Goal: Task Accomplishment & Management: Manage account settings

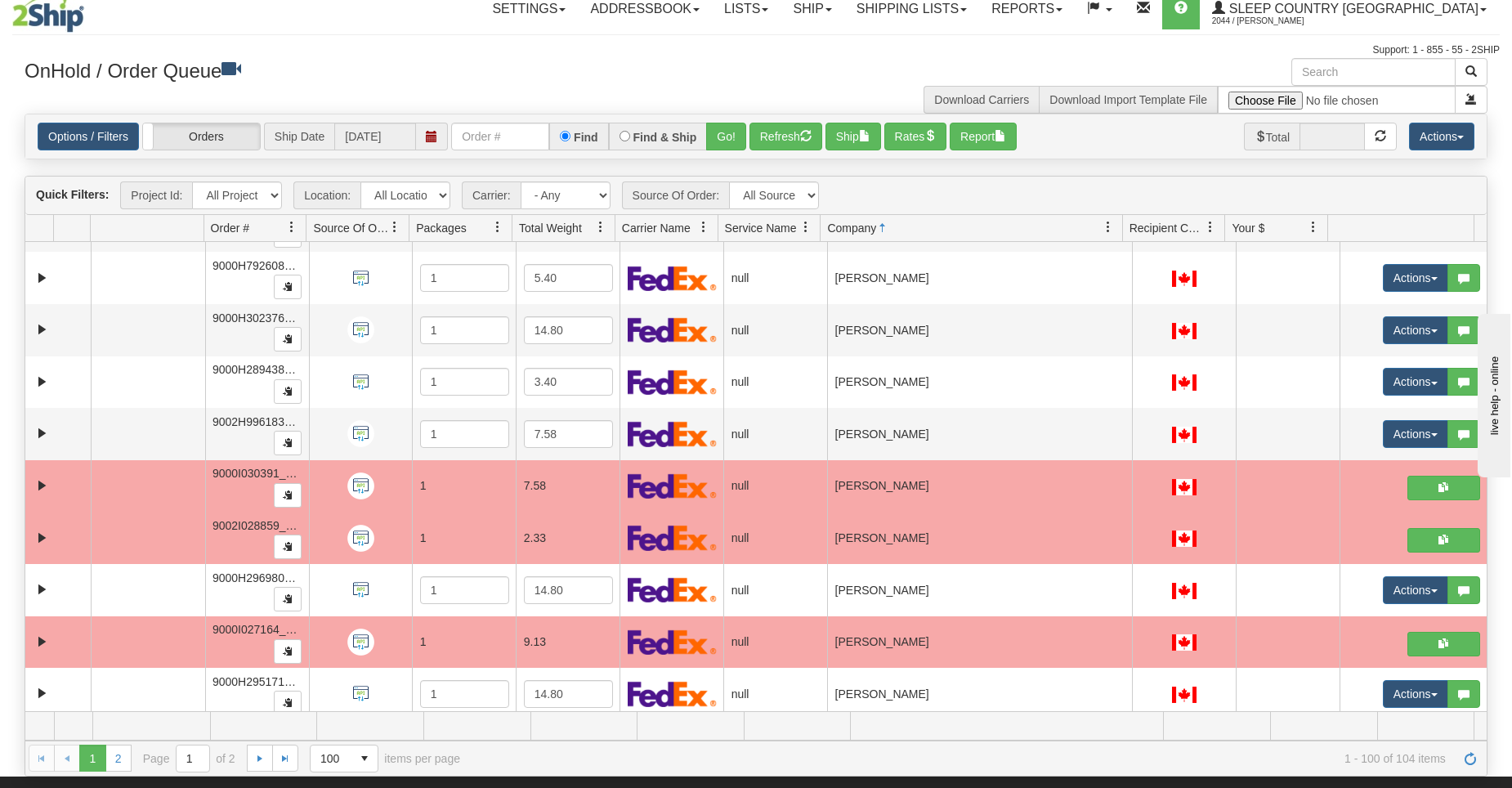
scroll to position [4319, 0]
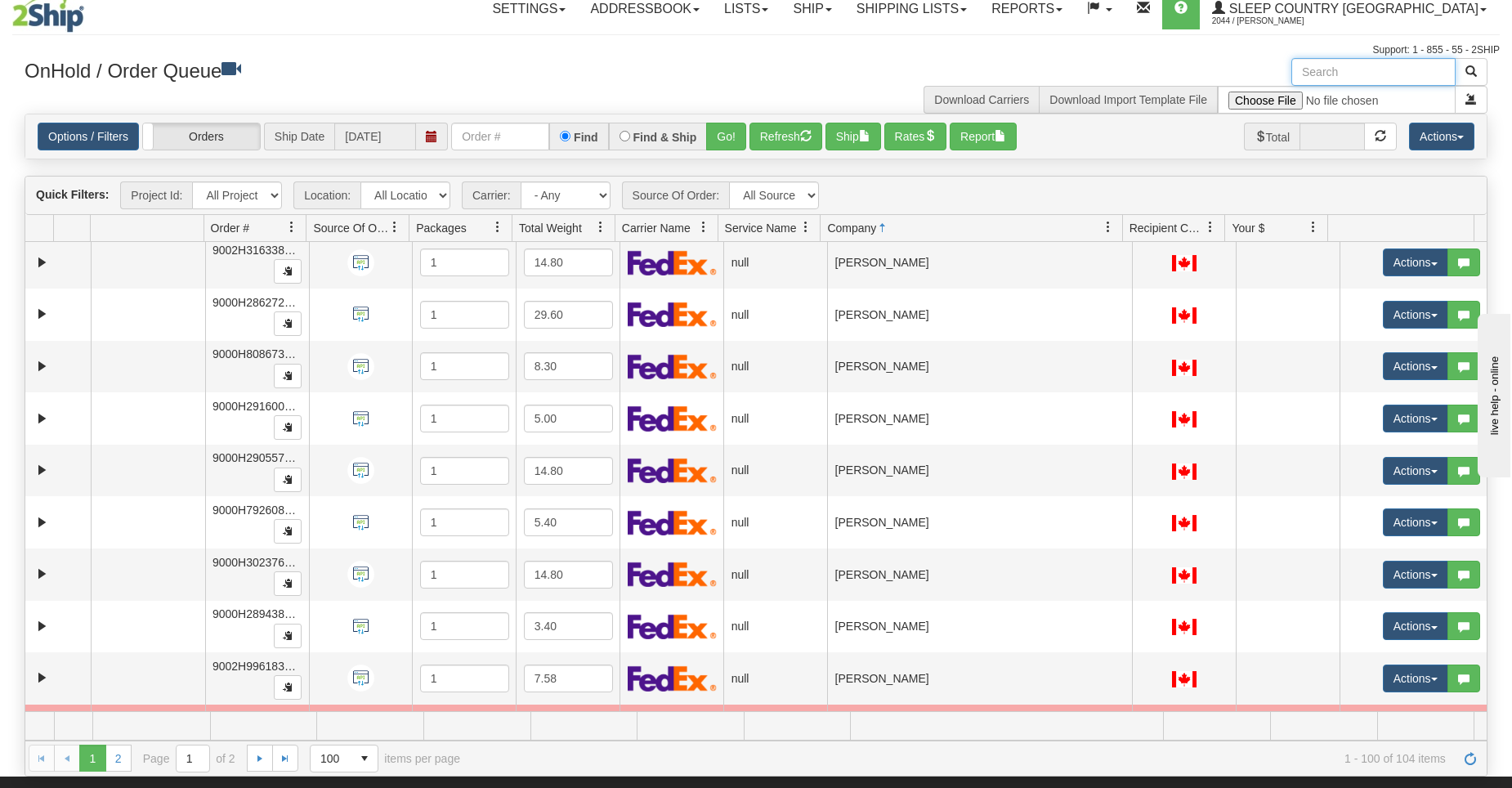
click at [1333, 75] on input "text" at bounding box center [1372, 72] width 164 height 28
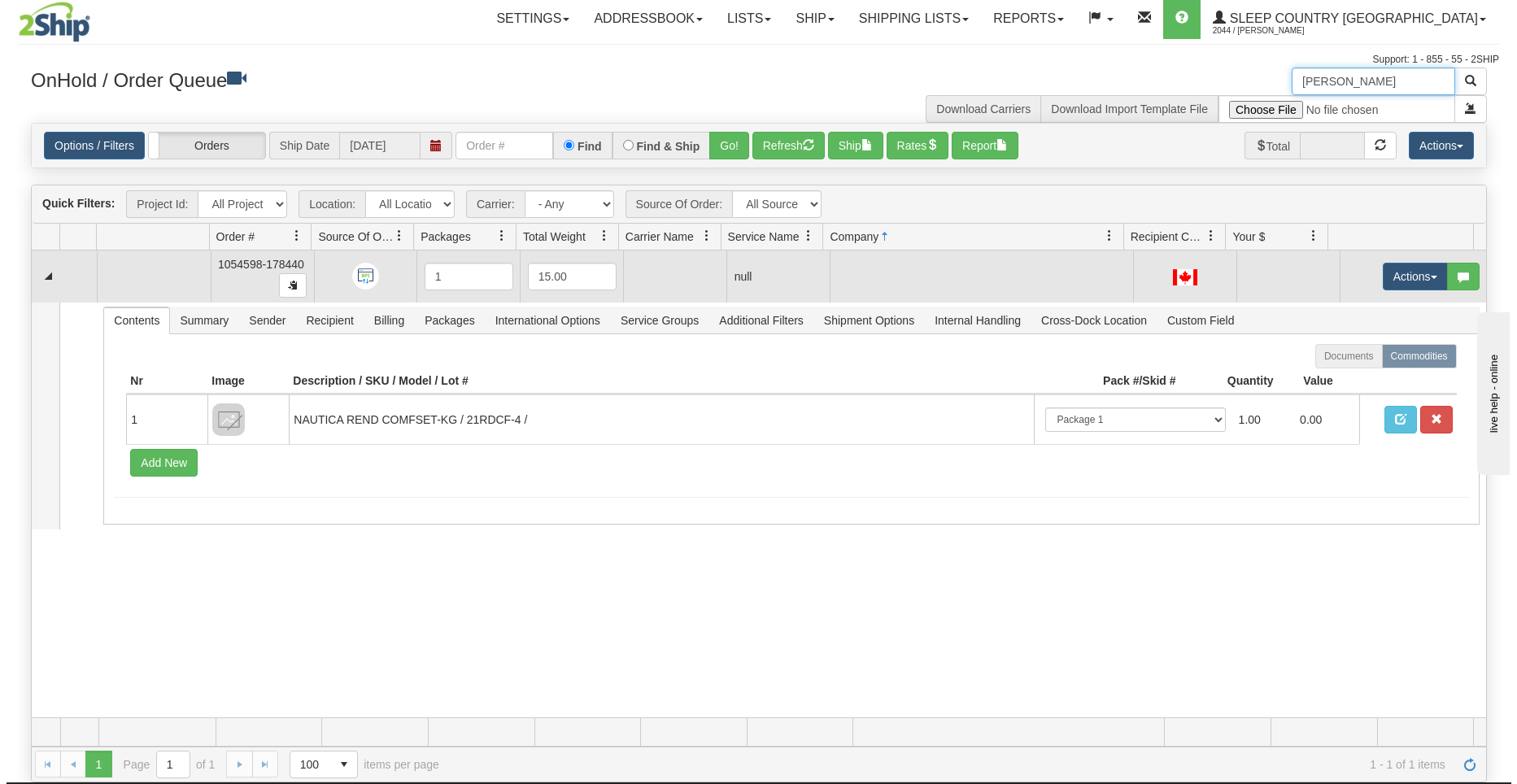
scroll to position [0, 0]
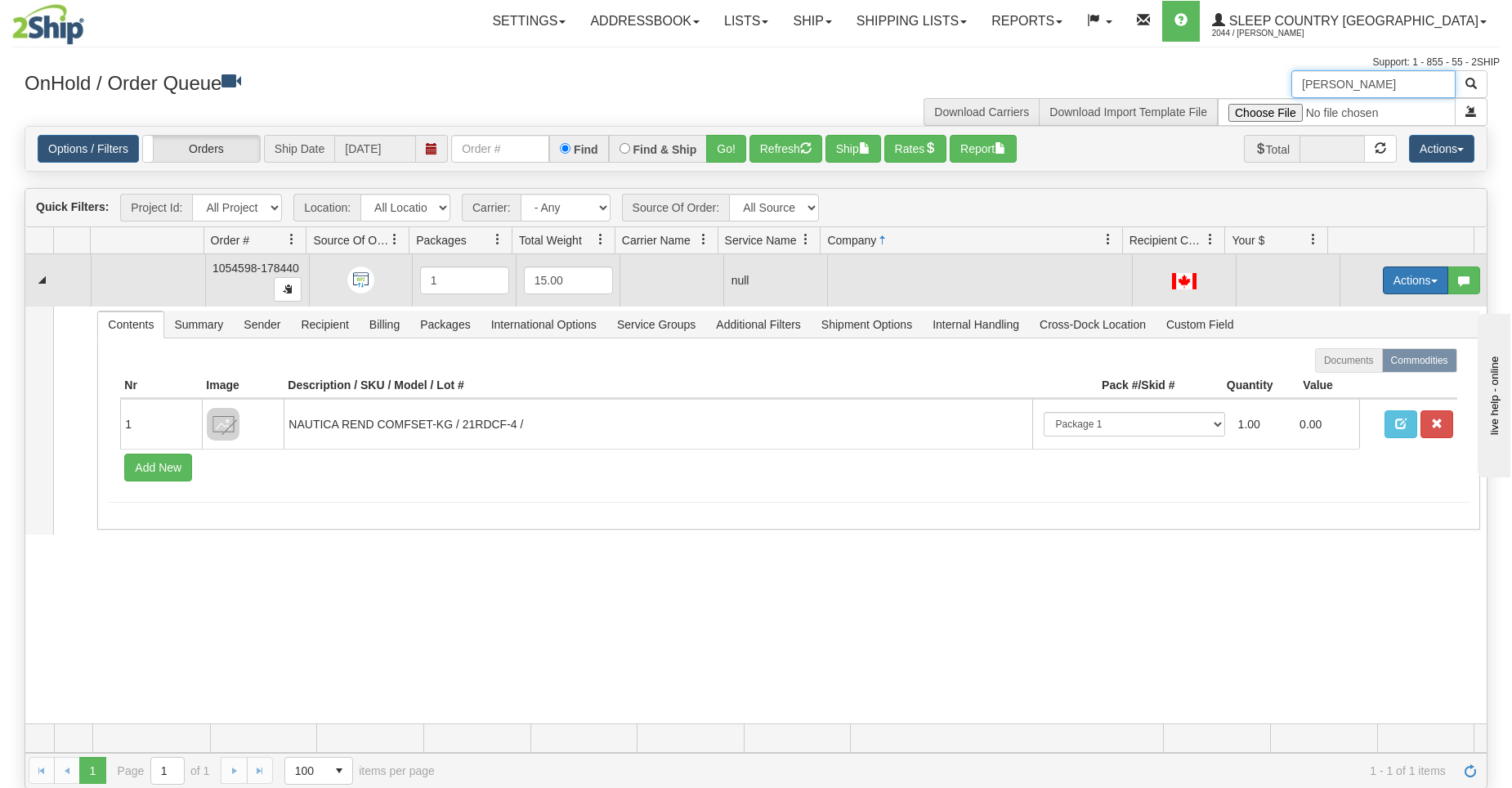
type input "ducker"
click at [1410, 278] on button "Actions" at bounding box center [1414, 280] width 65 height 28
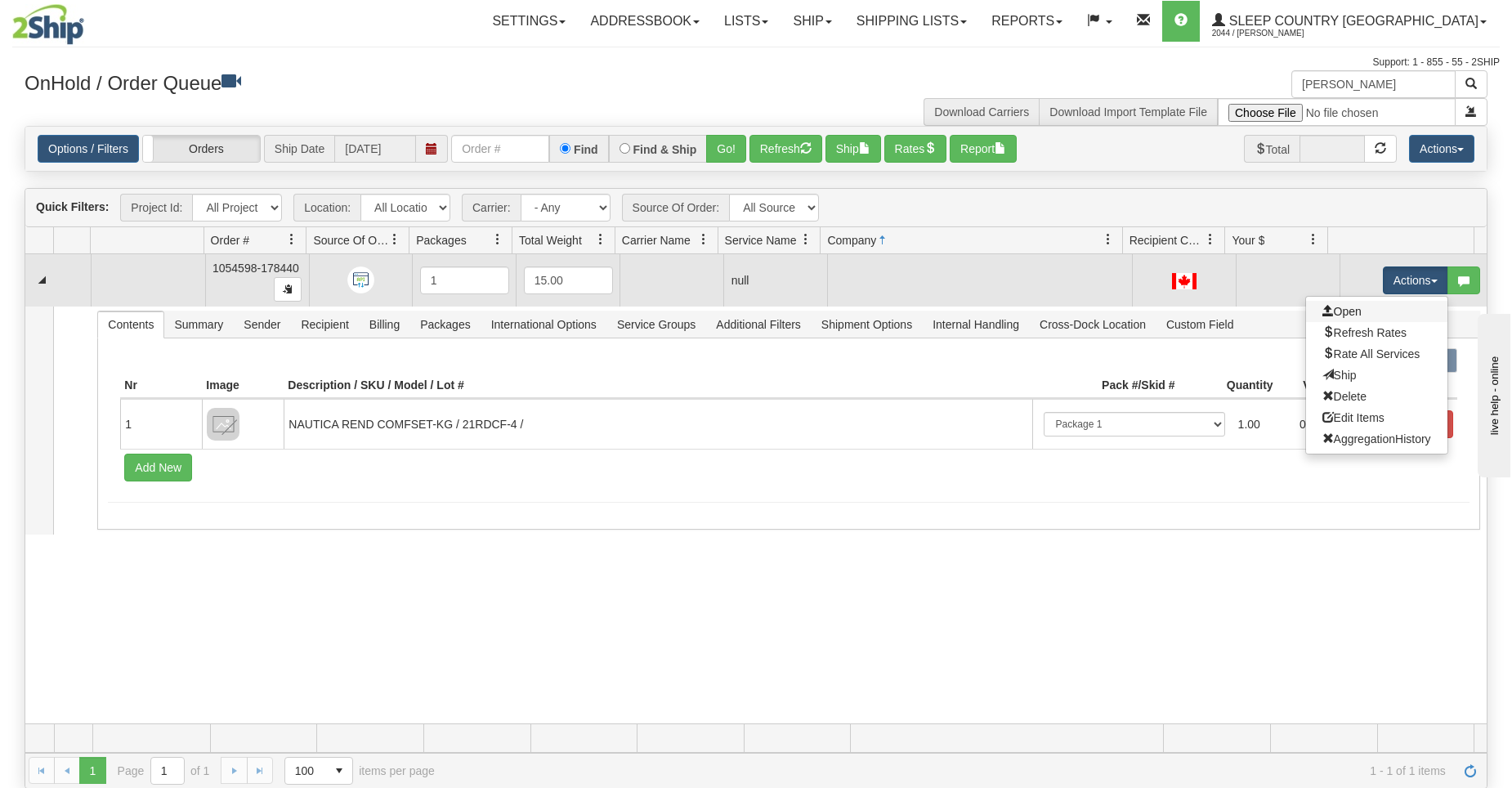
click at [1348, 319] on link "Open" at bounding box center [1377, 311] width 142 height 22
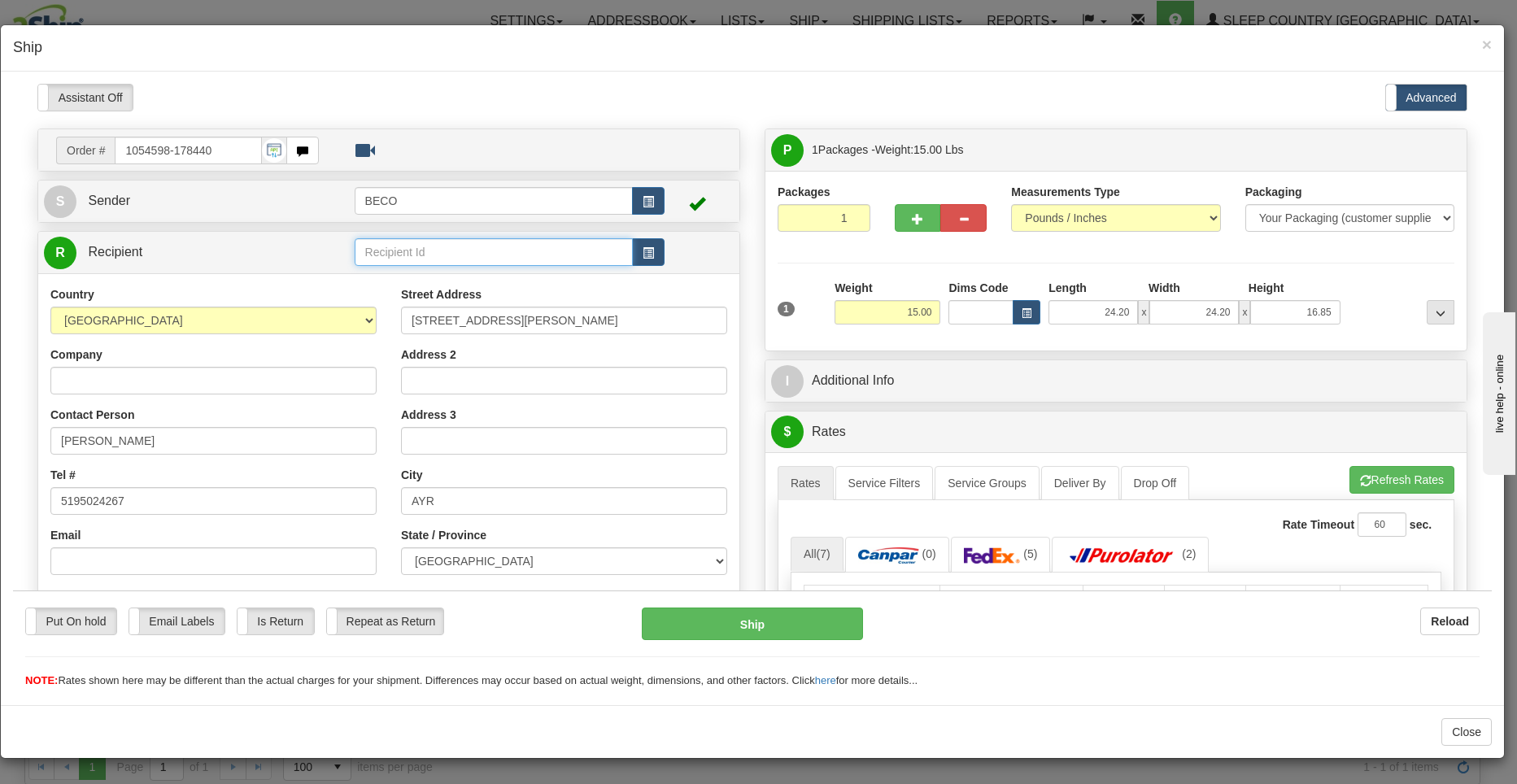
click at [430, 253] on input "text" at bounding box center [493, 251] width 279 height 28
click at [151, 388] on input "Company" at bounding box center [214, 379] width 327 height 28
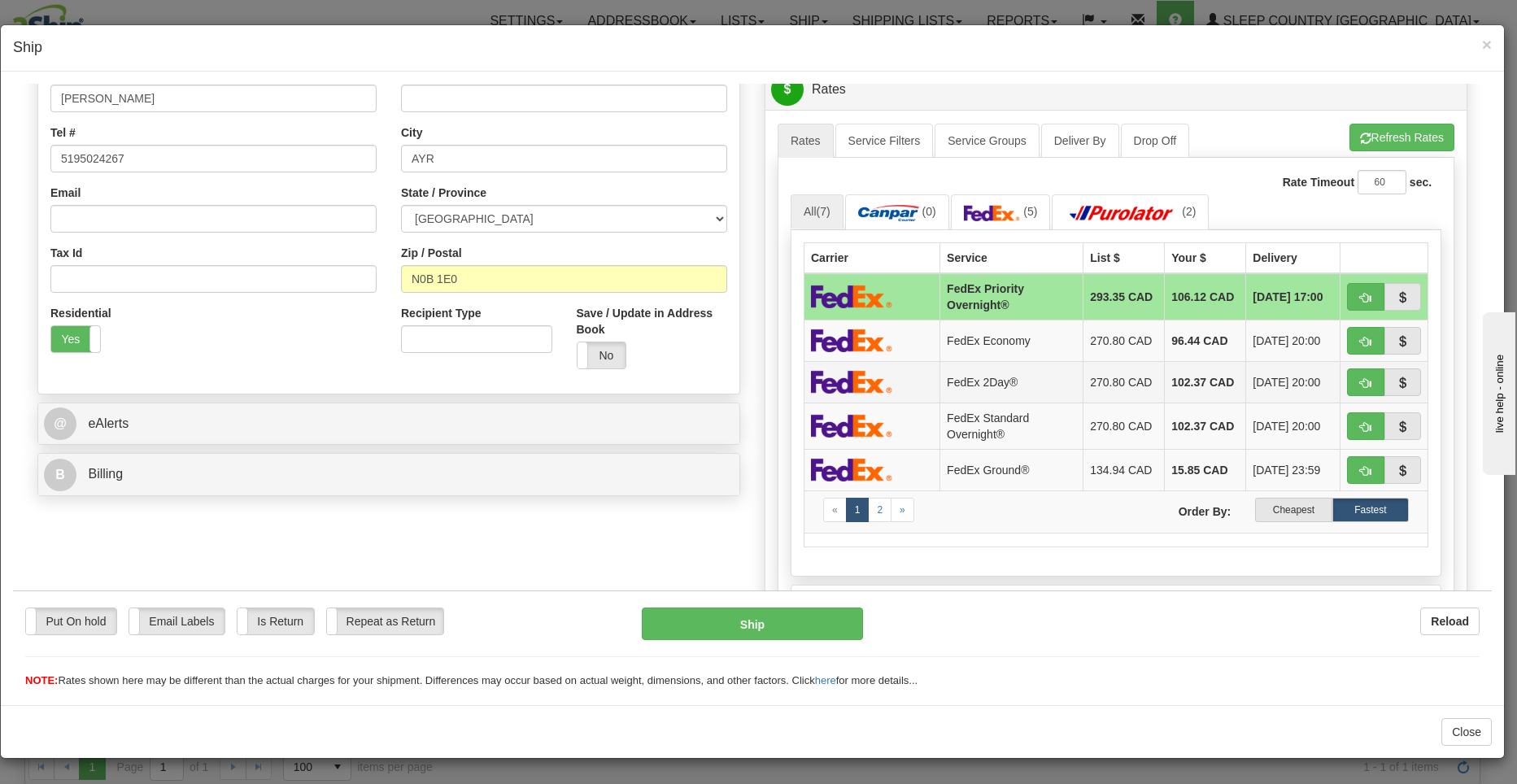
scroll to position [488, 0]
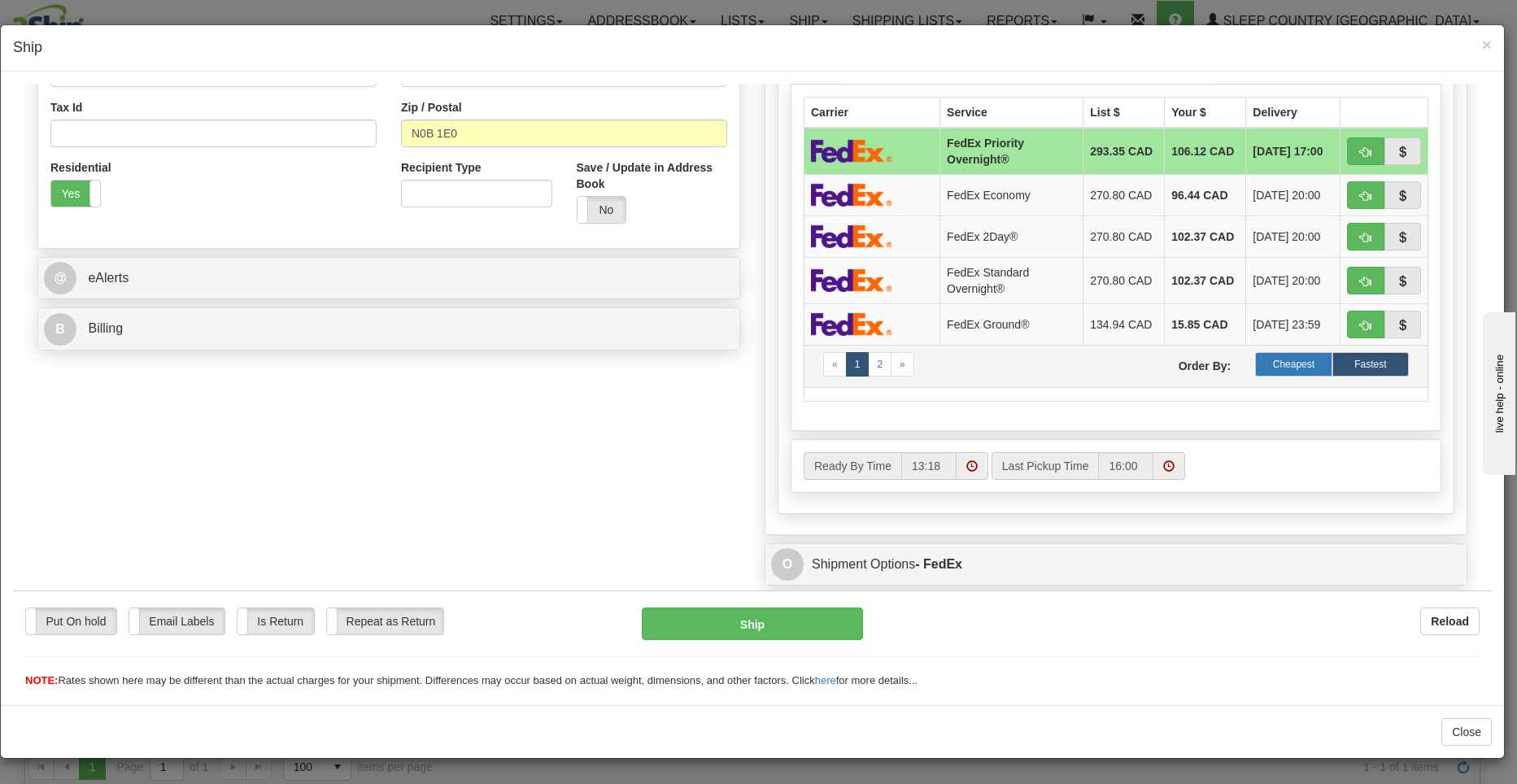
type input "Sarah DUCKER"
click at [1289, 362] on label "Cheapest" at bounding box center [1294, 363] width 77 height 24
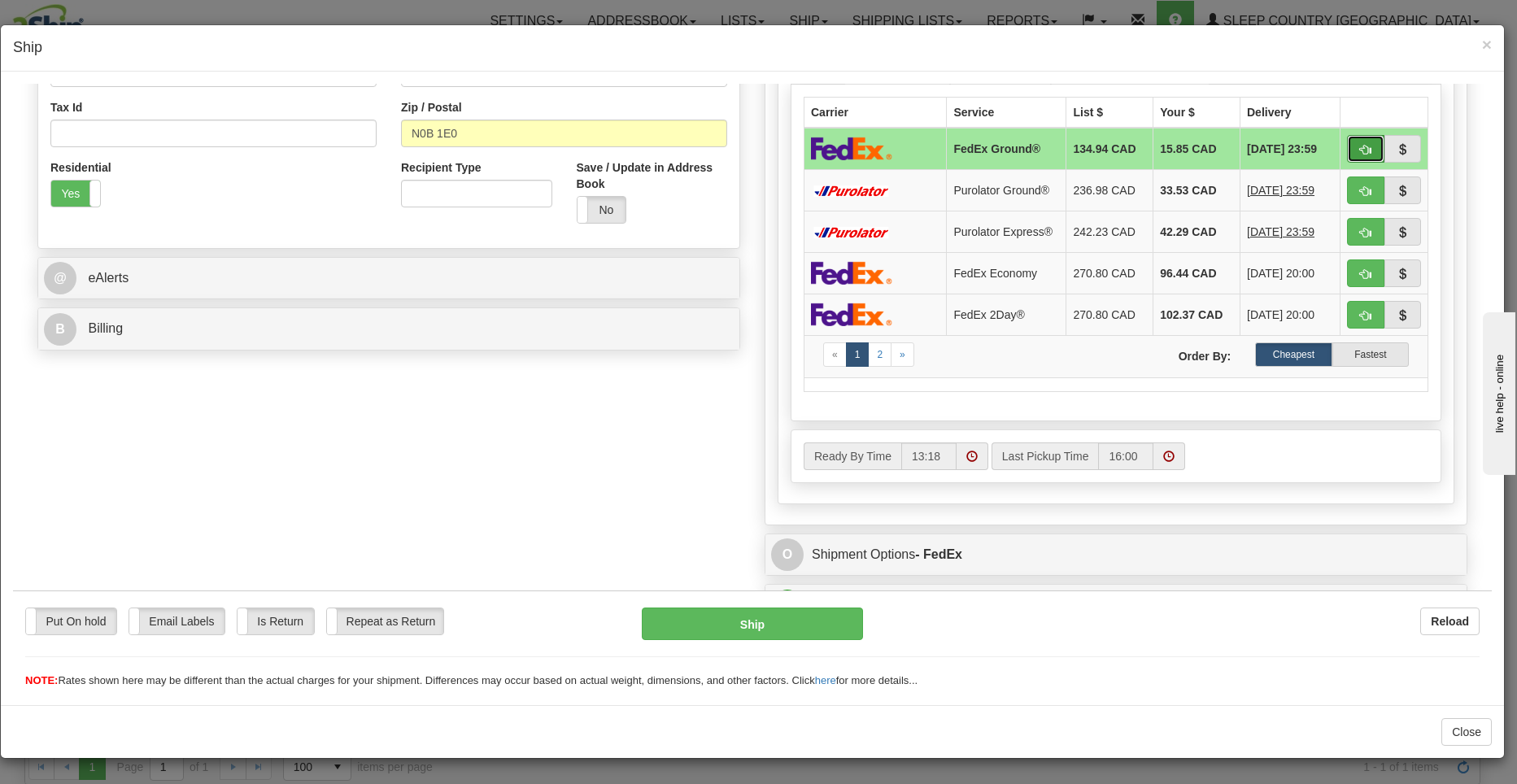
drag, startPoint x: 1351, startPoint y: 146, endPoint x: 1342, endPoint y: 149, distance: 9.5
click at [1360, 148] on span "button" at bounding box center [1365, 149] width 12 height 11
type input "92"
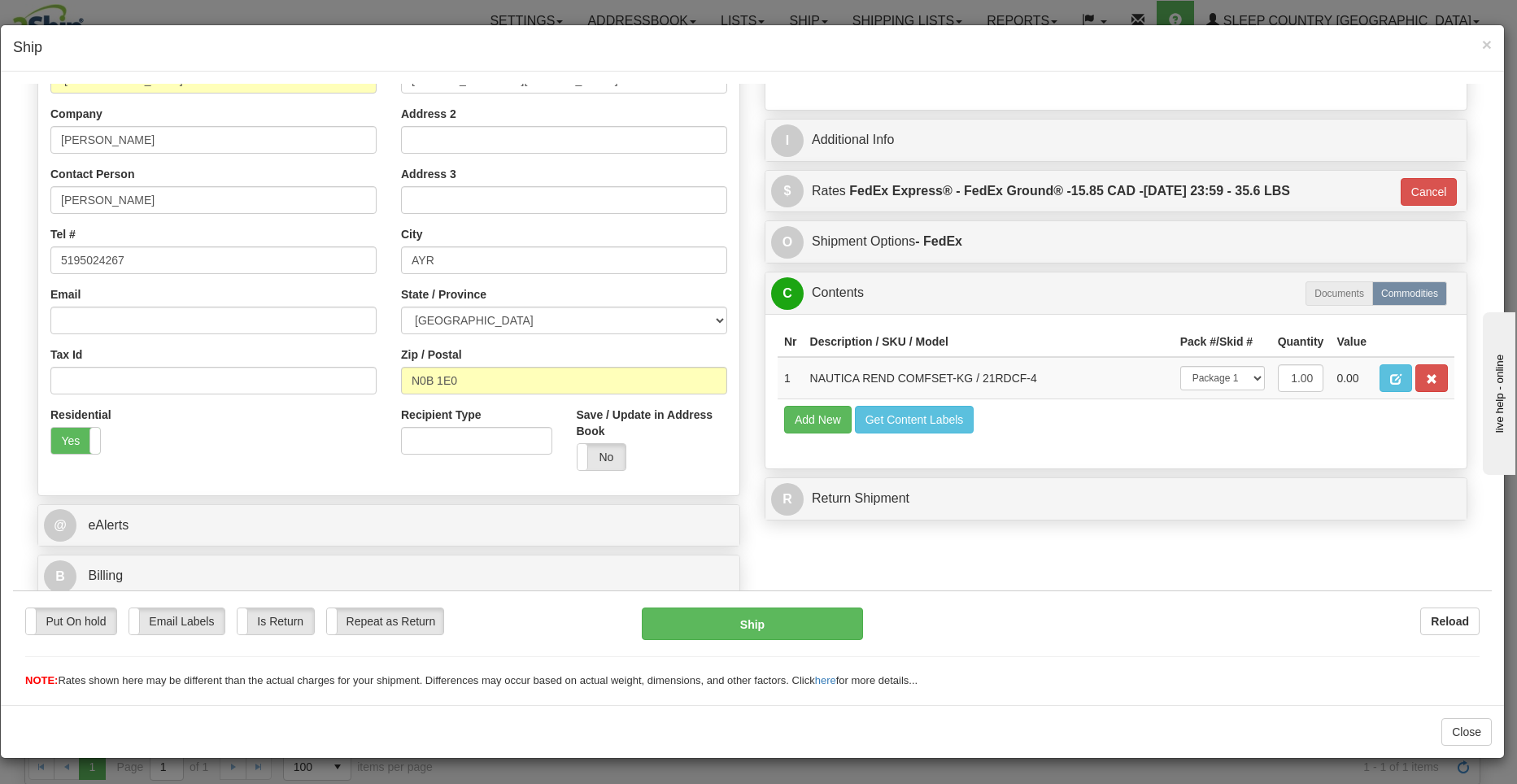
scroll to position [241, 0]
click at [730, 621] on button "Ship" at bounding box center [752, 623] width 222 height 32
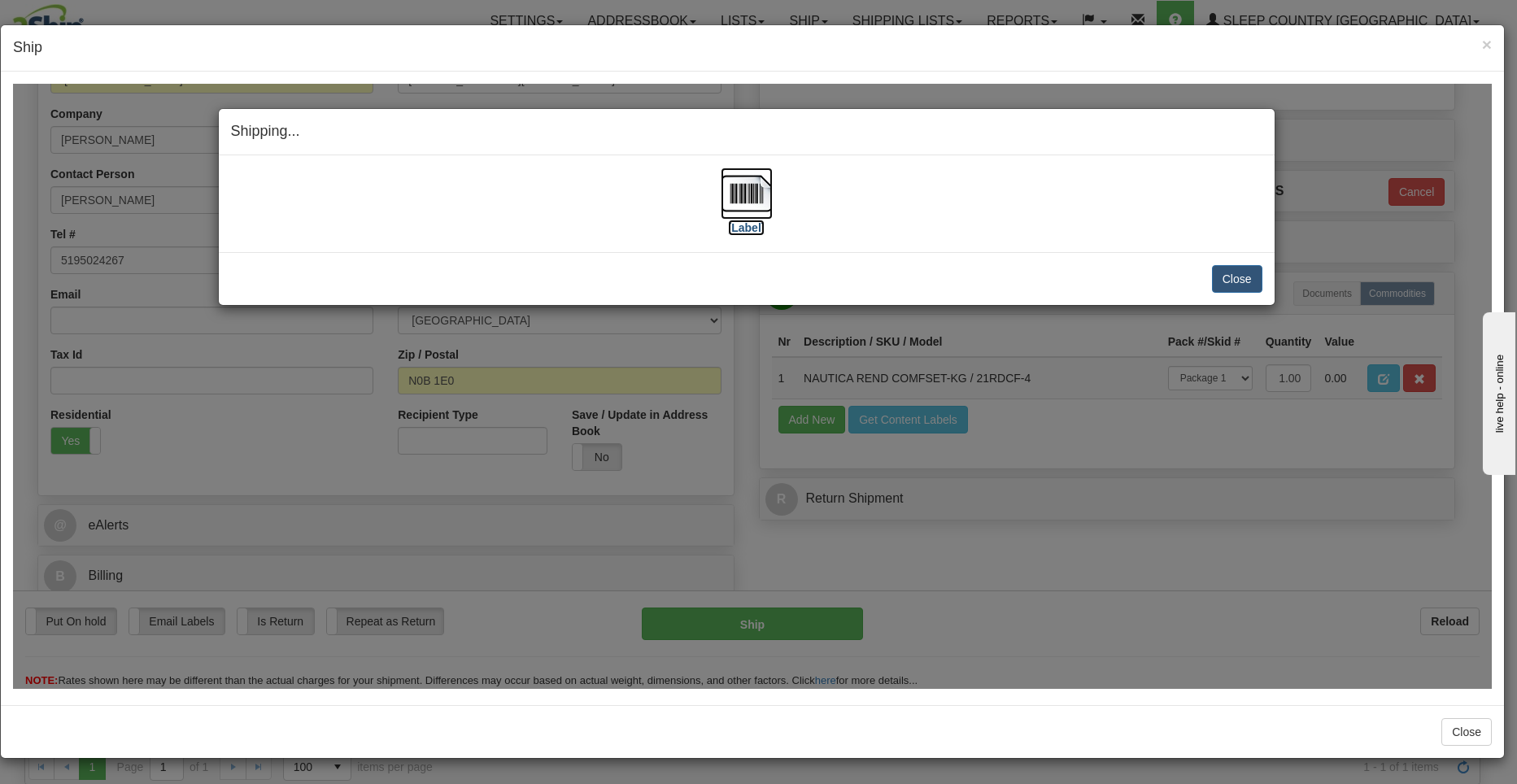
click at [746, 223] on label "[Label]" at bounding box center [747, 227] width 37 height 16
click at [1219, 283] on button "Close" at bounding box center [1237, 277] width 51 height 28
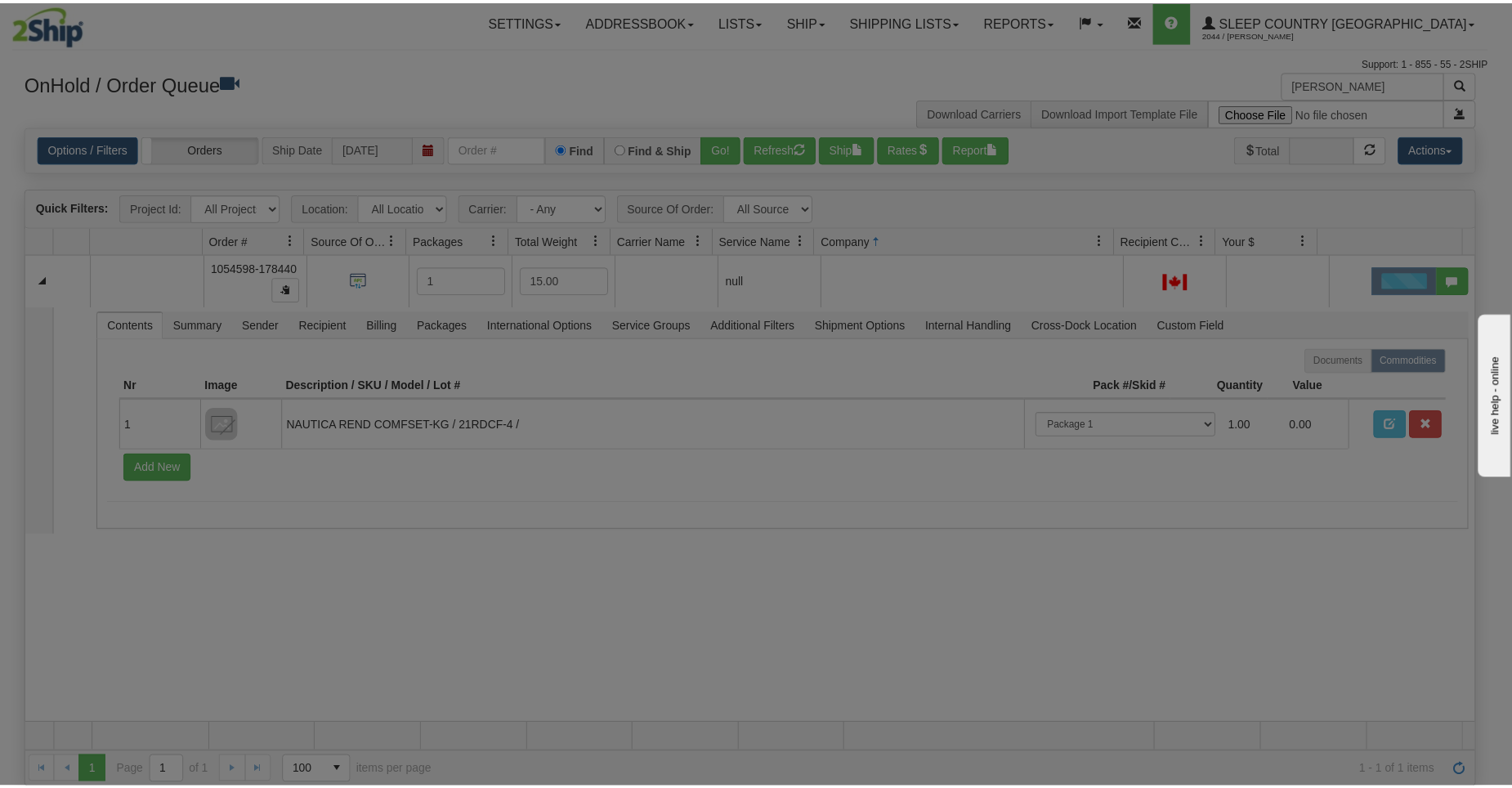
scroll to position [0, 0]
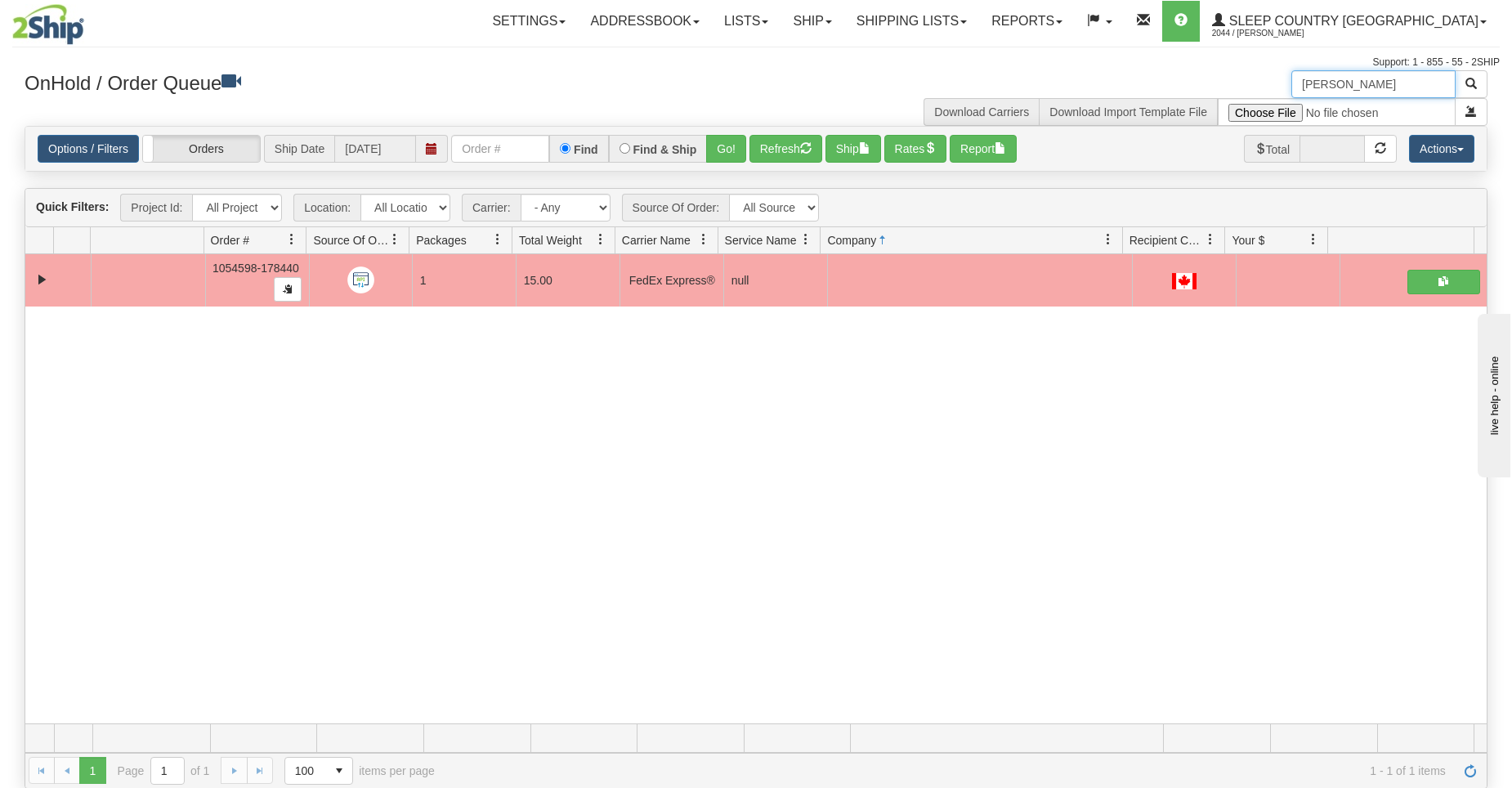
click at [1391, 88] on input "ducker" at bounding box center [1372, 83] width 164 height 28
drag, startPoint x: 1390, startPoint y: 88, endPoint x: 1179, endPoint y: 84, distance: 211.0
click at [1179, 84] on div "ducker Download Carriers Download Import Template File" at bounding box center [1128, 98] width 744 height 56
type input "marquis"
click at [1472, 88] on span "button" at bounding box center [1471, 83] width 12 height 12
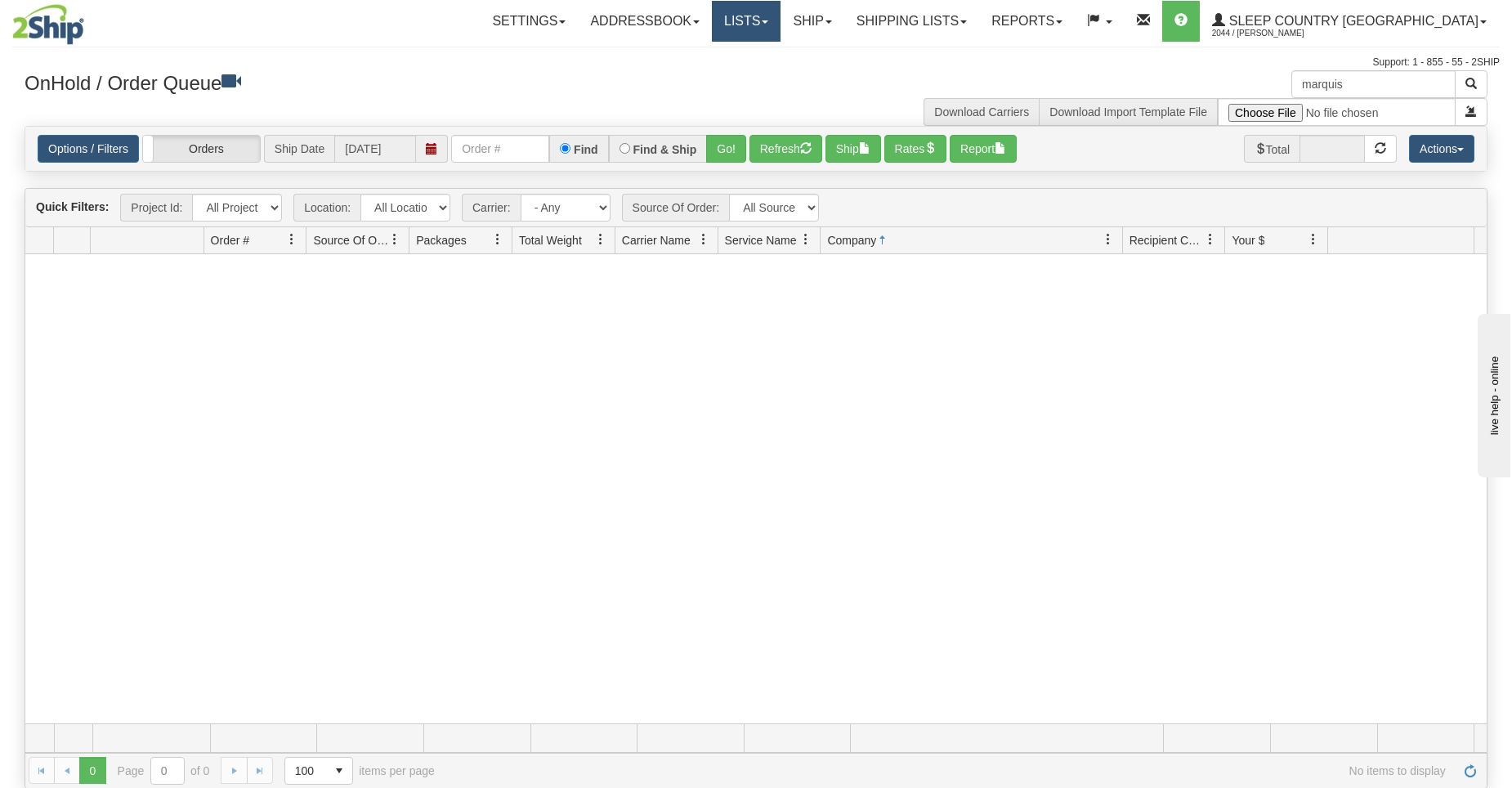
click at [781, 26] on link "Lists" at bounding box center [746, 22] width 69 height 41
click at [843, 22] on link "Ship" at bounding box center [812, 22] width 63 height 41
click at [827, 73] on span "OnHold / Order Queue" at bounding box center [769, 78] width 116 height 13
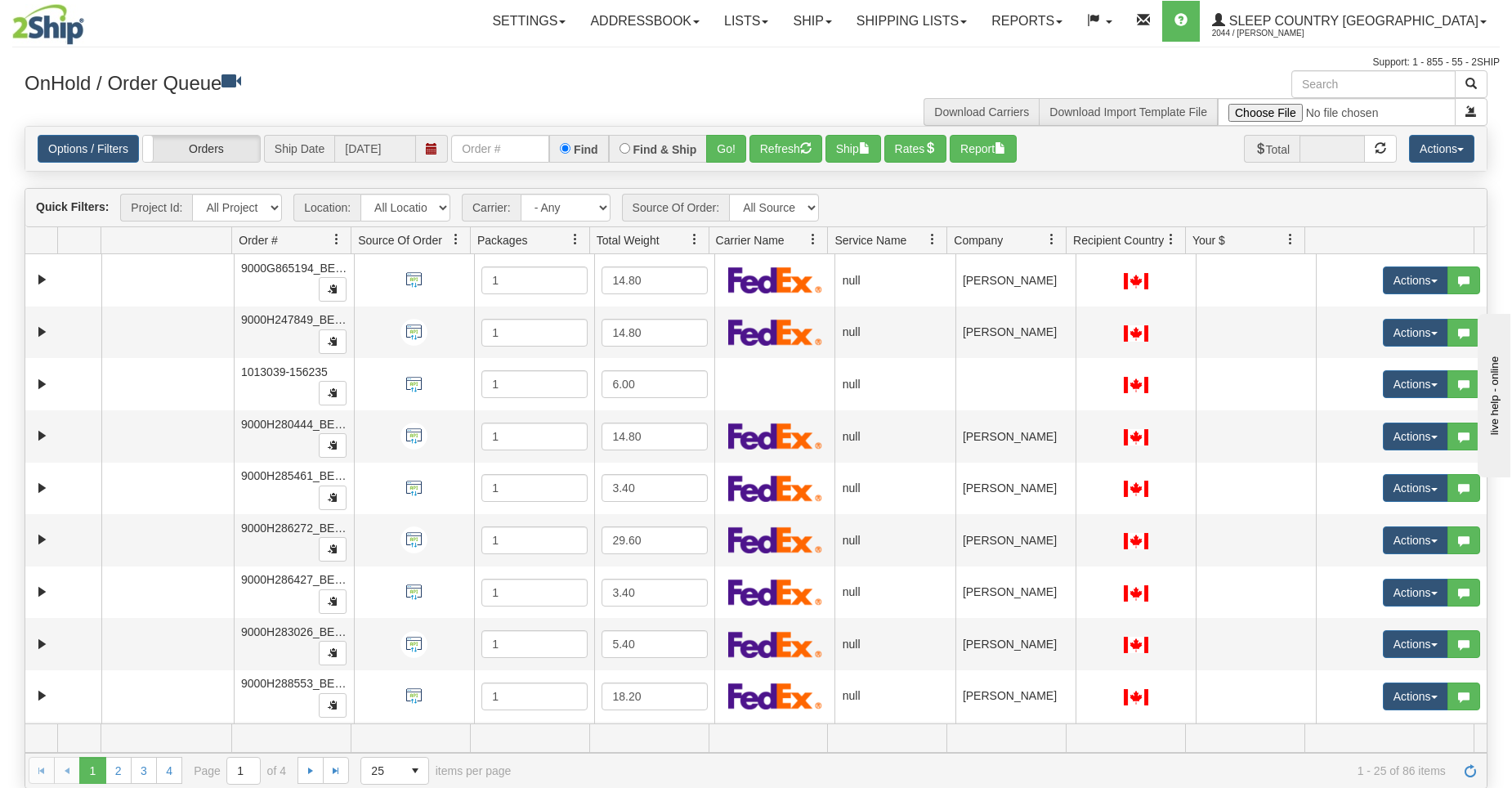
click at [1003, 239] on span "Company" at bounding box center [1000, 240] width 106 height 27
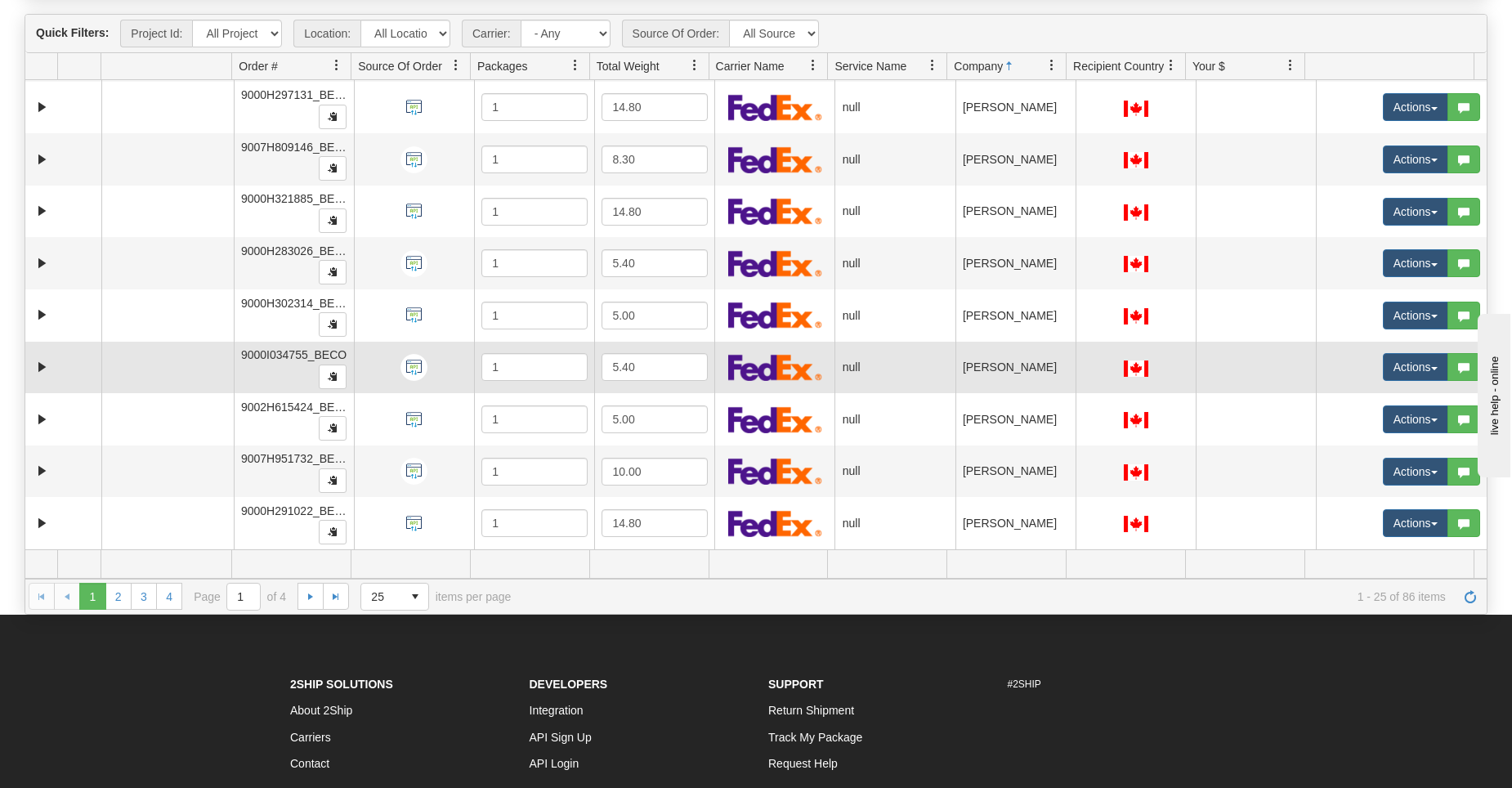
scroll to position [339, 0]
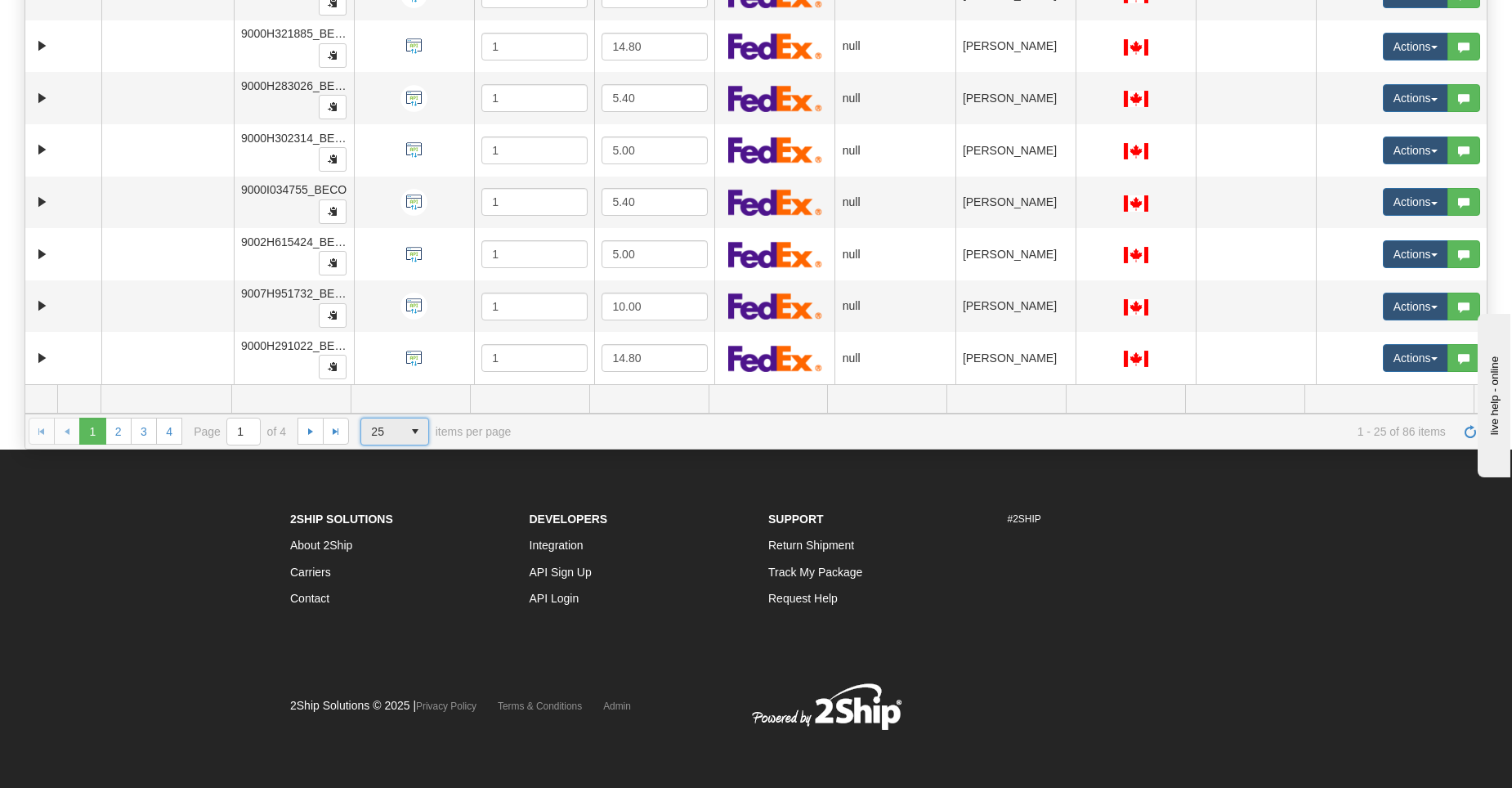
click at [396, 424] on span "25" at bounding box center [382, 431] width 41 height 26
click at [398, 526] on li "100" at bounding box center [394, 526] width 67 height 23
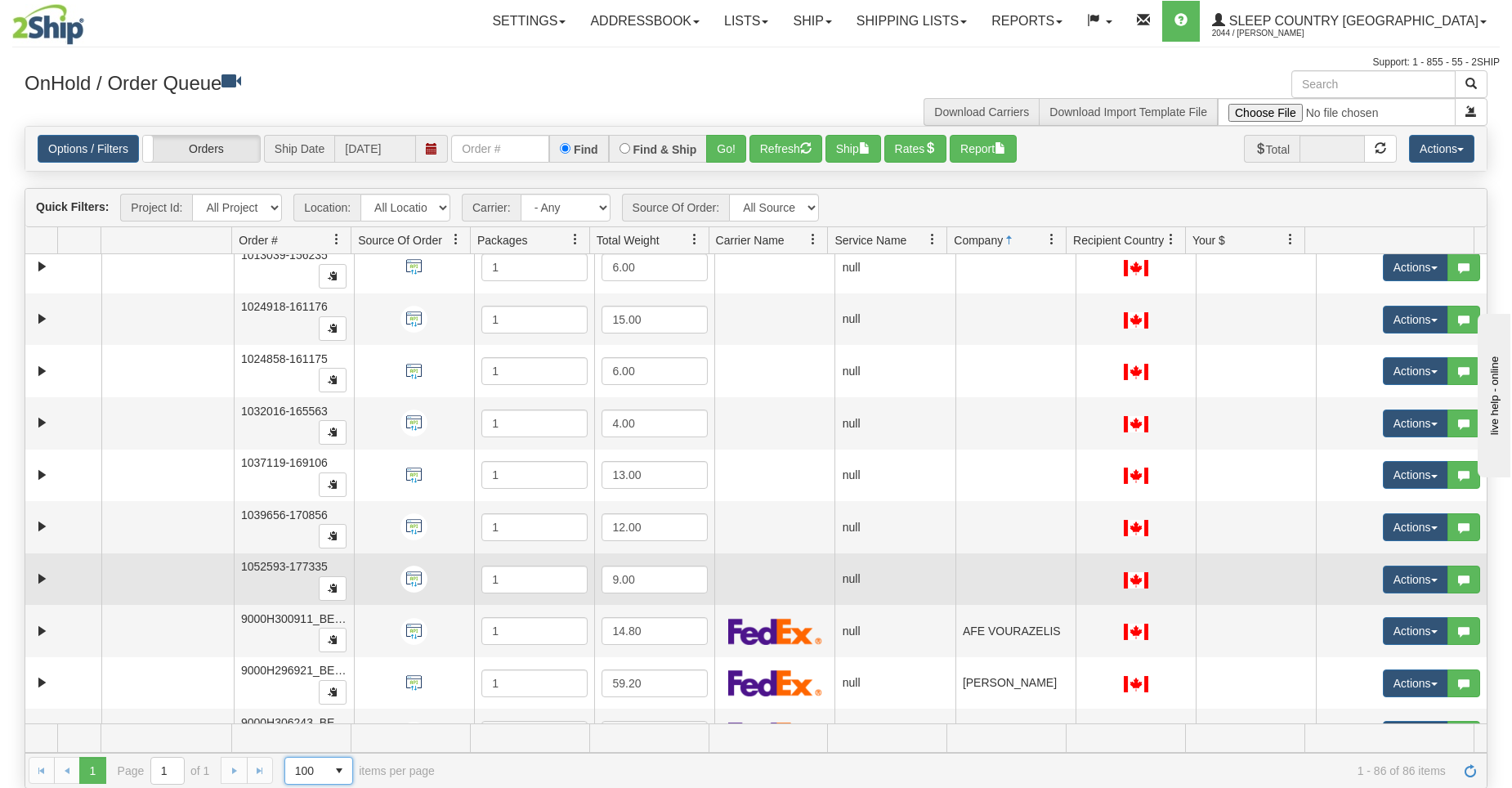
scroll to position [0, 0]
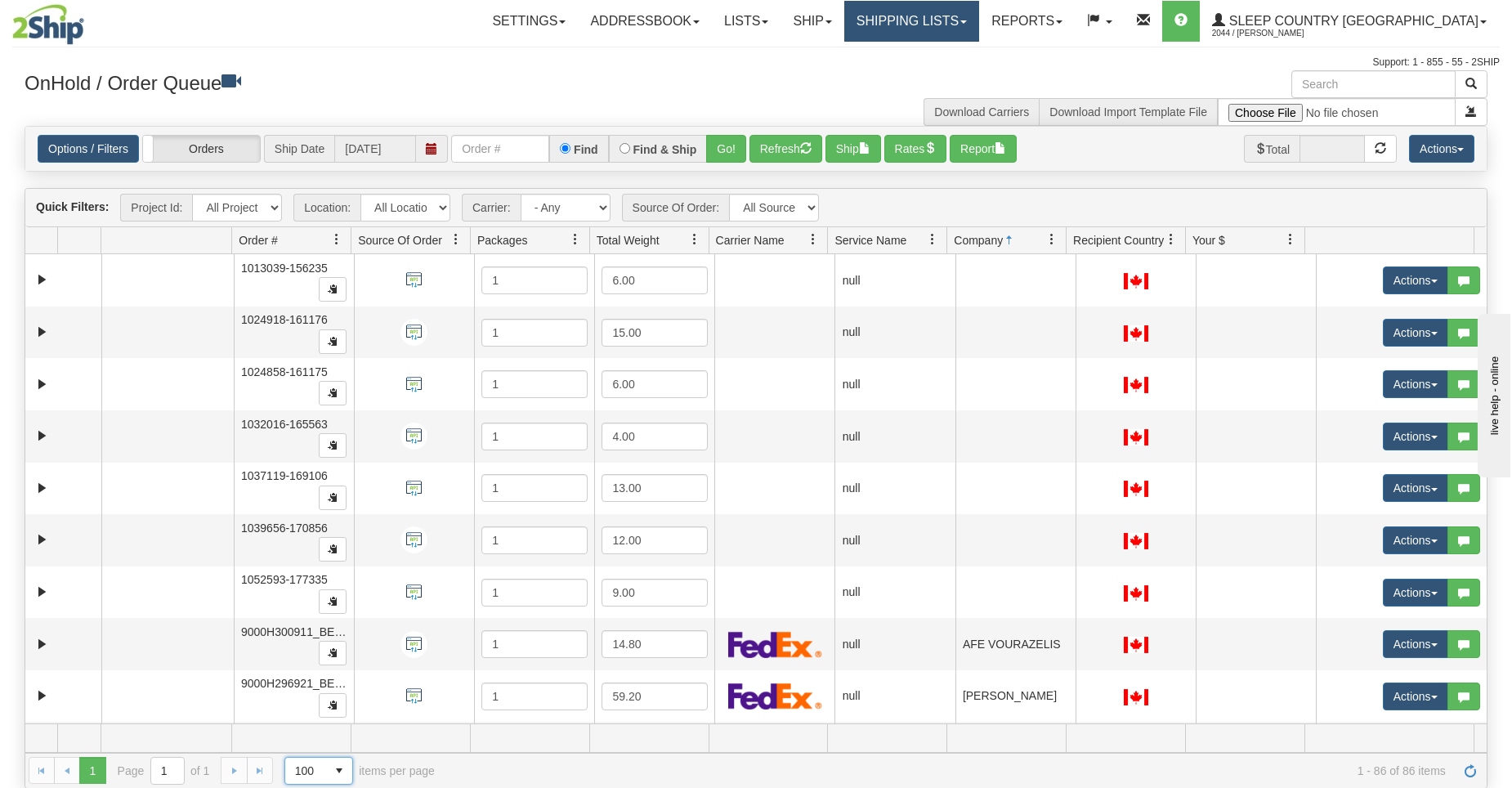
click at [950, 24] on link "Shipping lists" at bounding box center [912, 22] width 134 height 41
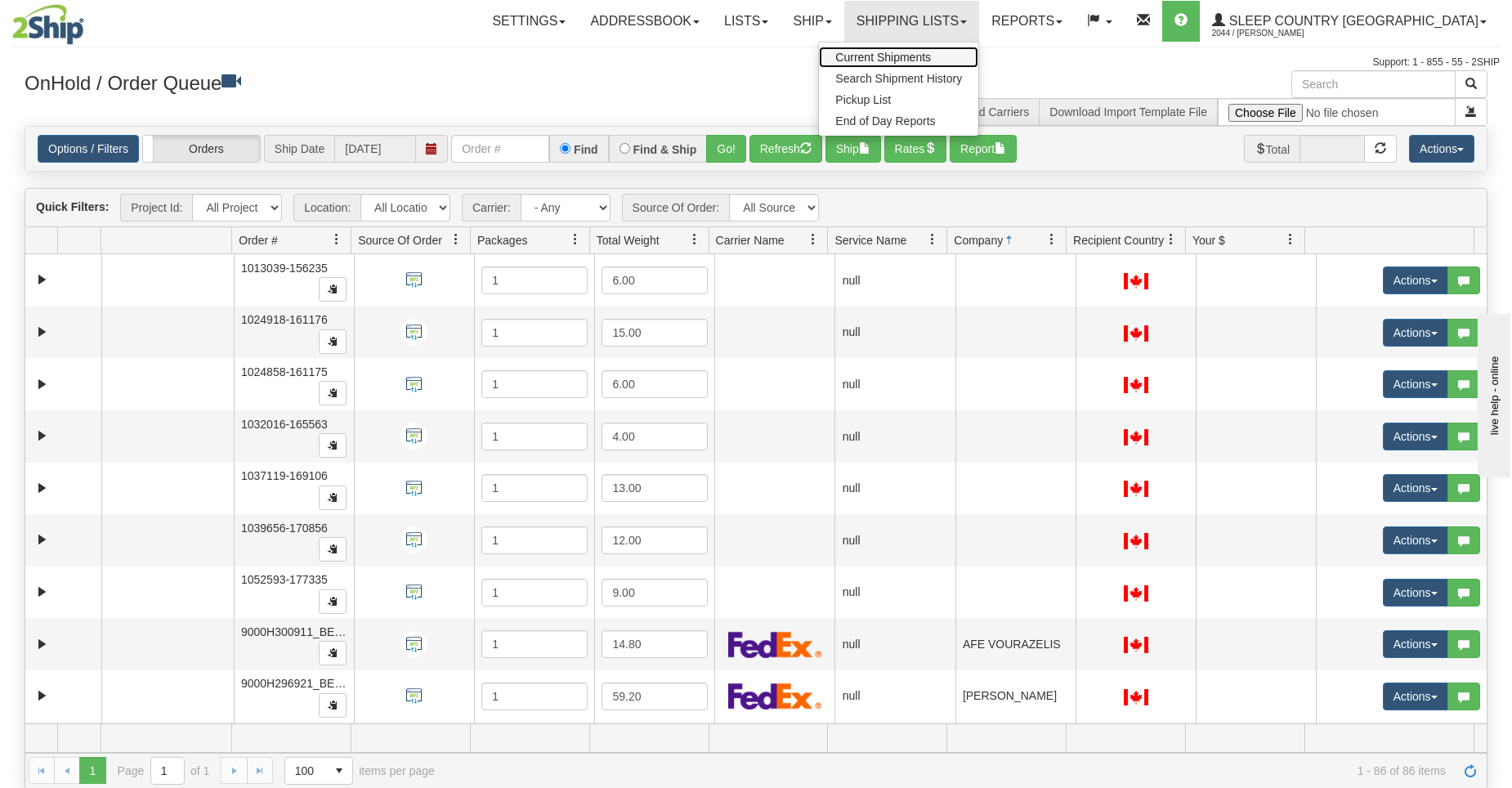
click at [930, 54] on span "Current Shipments" at bounding box center [883, 57] width 96 height 13
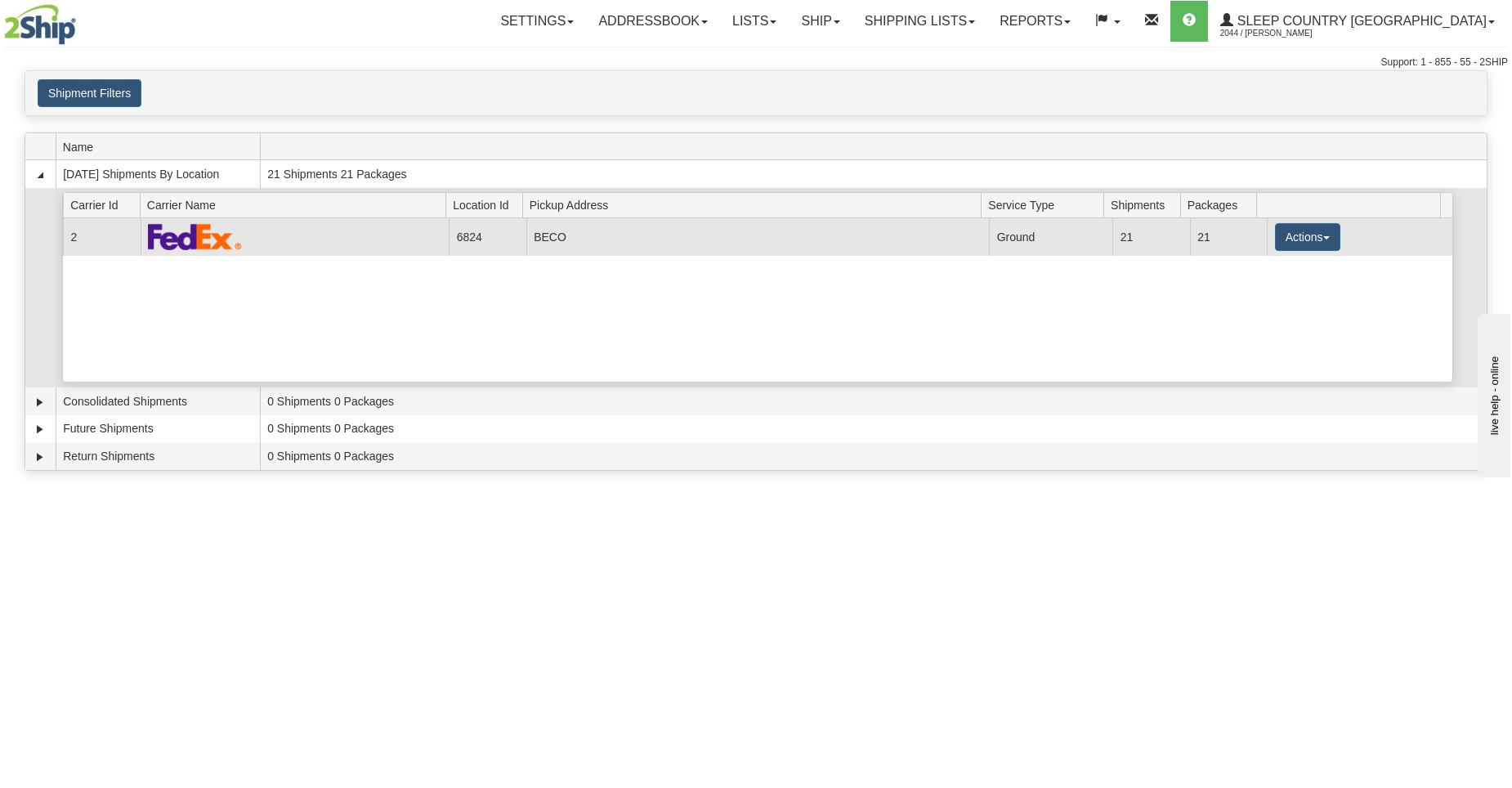
click at [849, 246] on td "BECO" at bounding box center [757, 236] width 463 height 37
click at [251, 238] on td at bounding box center [295, 236] width 309 height 37
click at [1320, 237] on button "Actions" at bounding box center [1307, 237] width 65 height 28
click at [1282, 273] on link "Details" at bounding box center [1274, 268] width 131 height 22
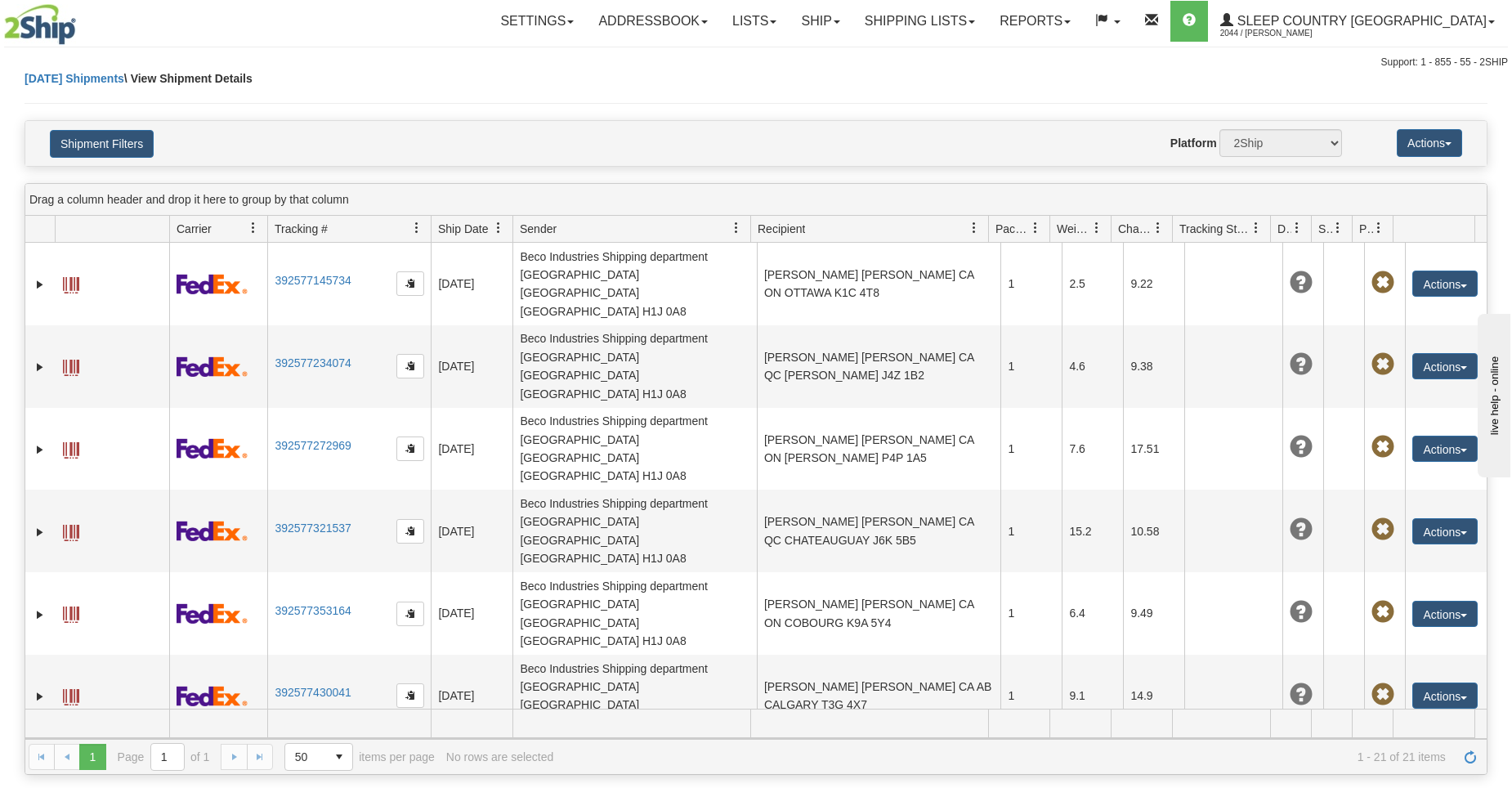
scroll to position [82, 0]
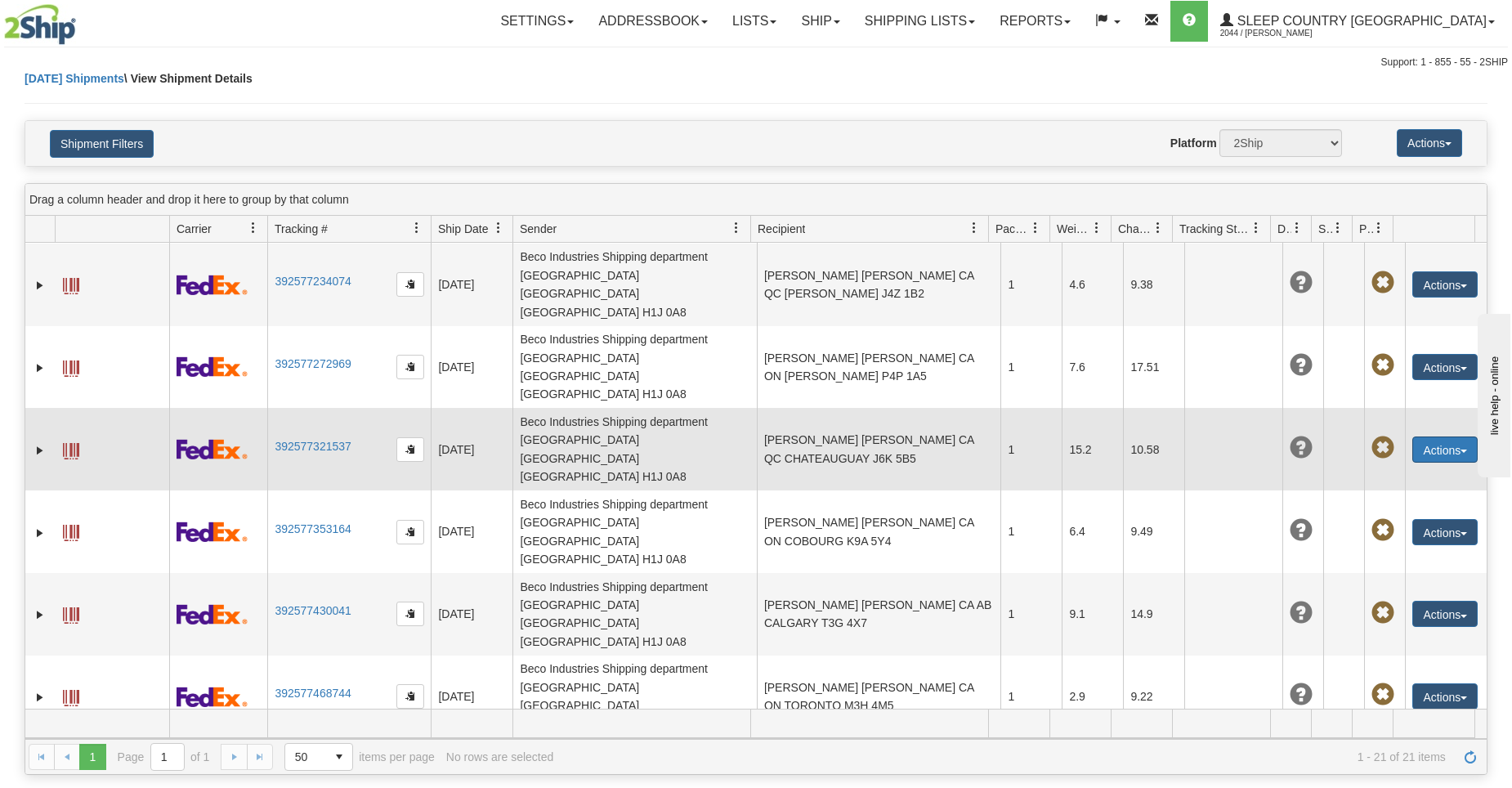
click at [1436, 437] on button "Actions" at bounding box center [1444, 449] width 65 height 26
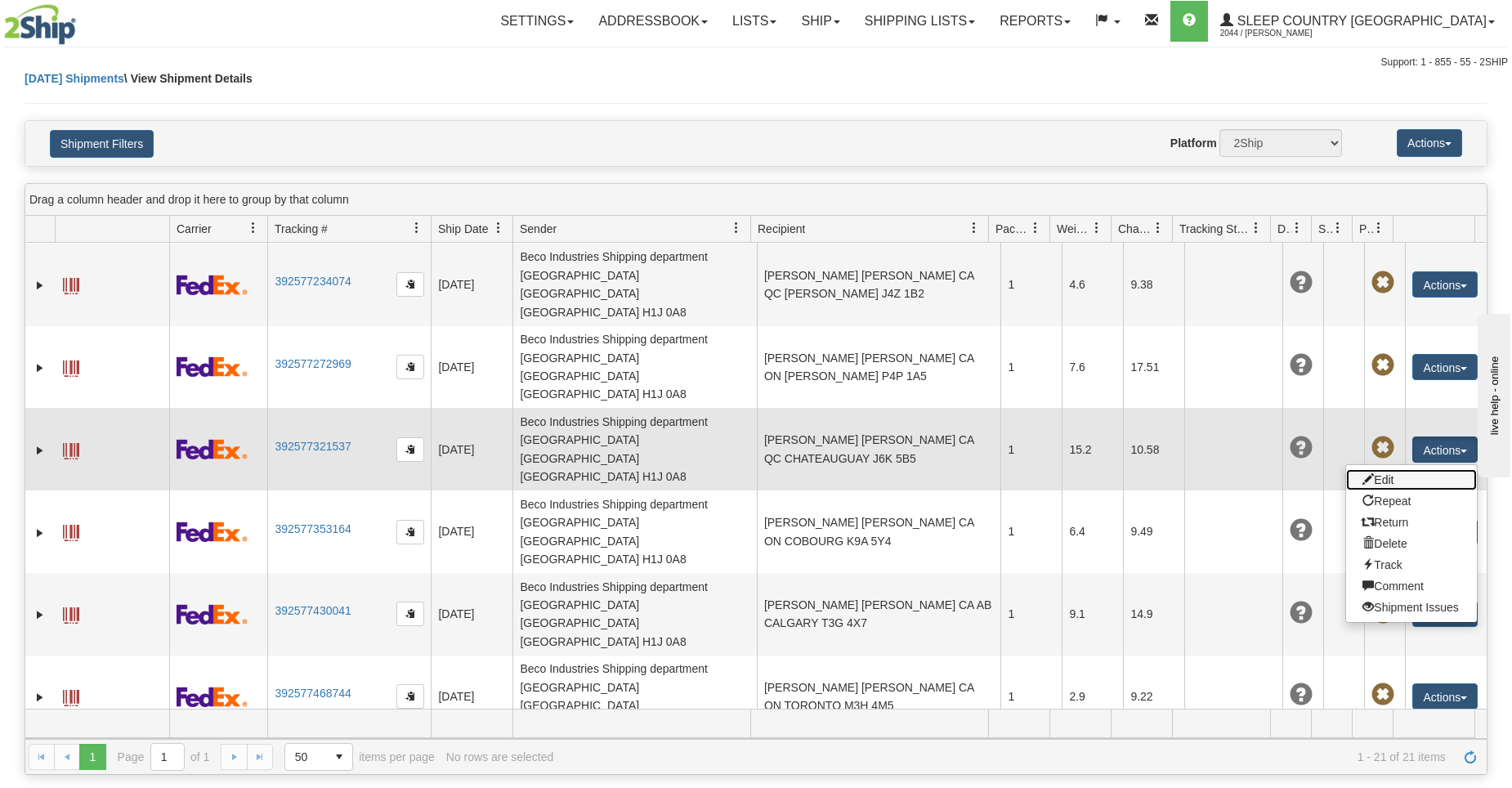
click at [1413, 469] on link "Edit" at bounding box center [1411, 480] width 131 height 22
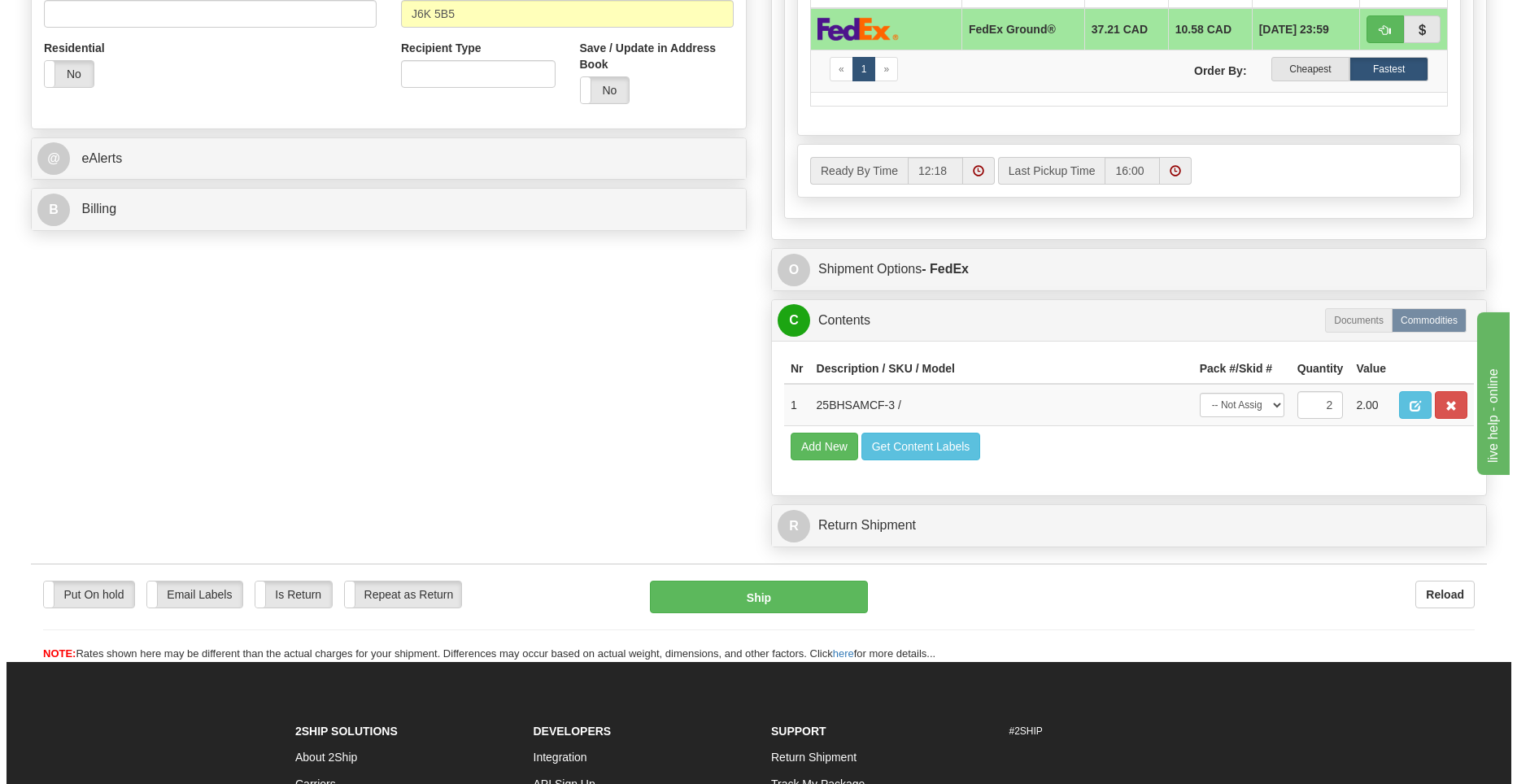
scroll to position [650, 0]
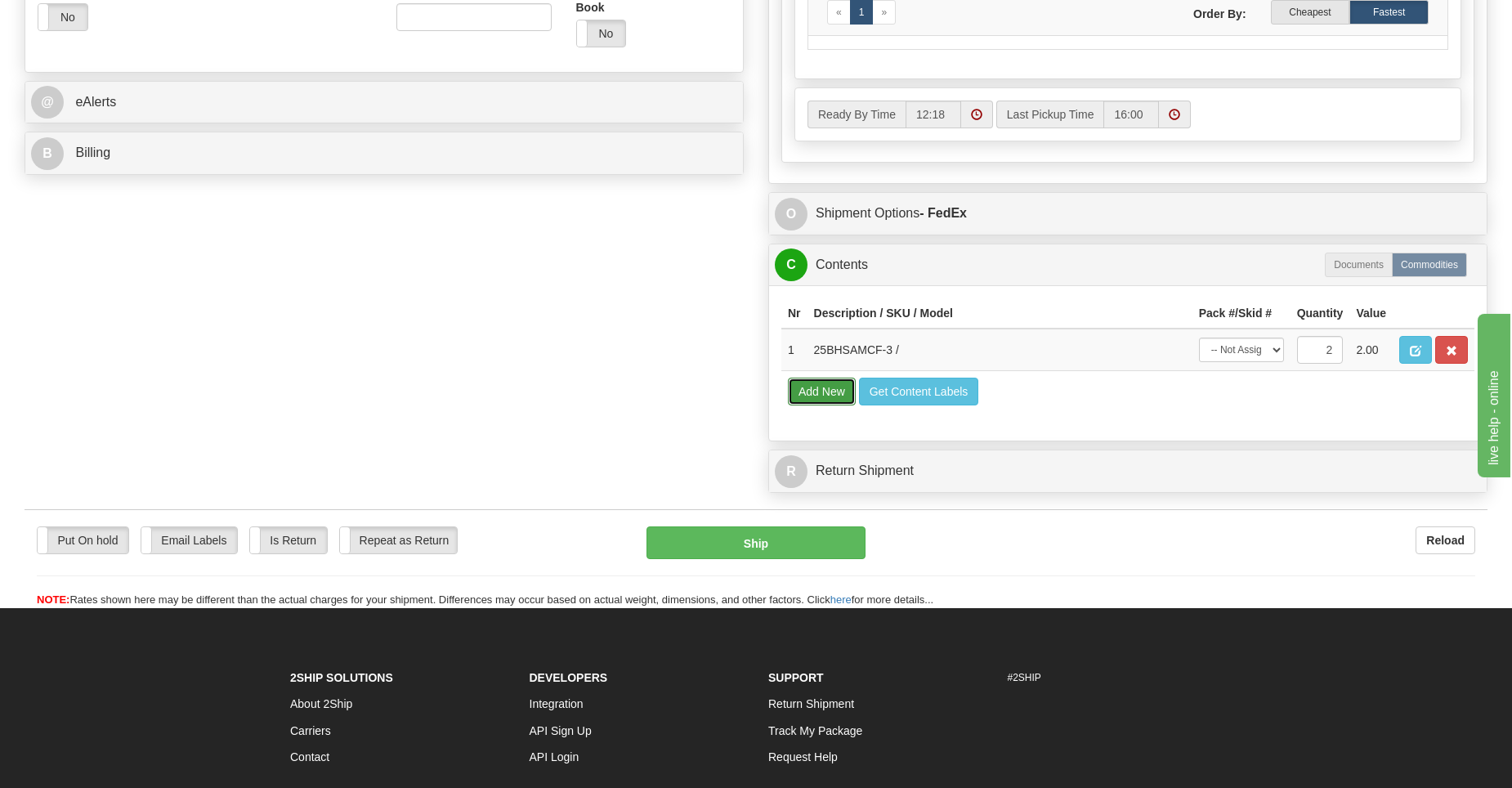
click at [818, 399] on button "Add New" at bounding box center [822, 391] width 68 height 28
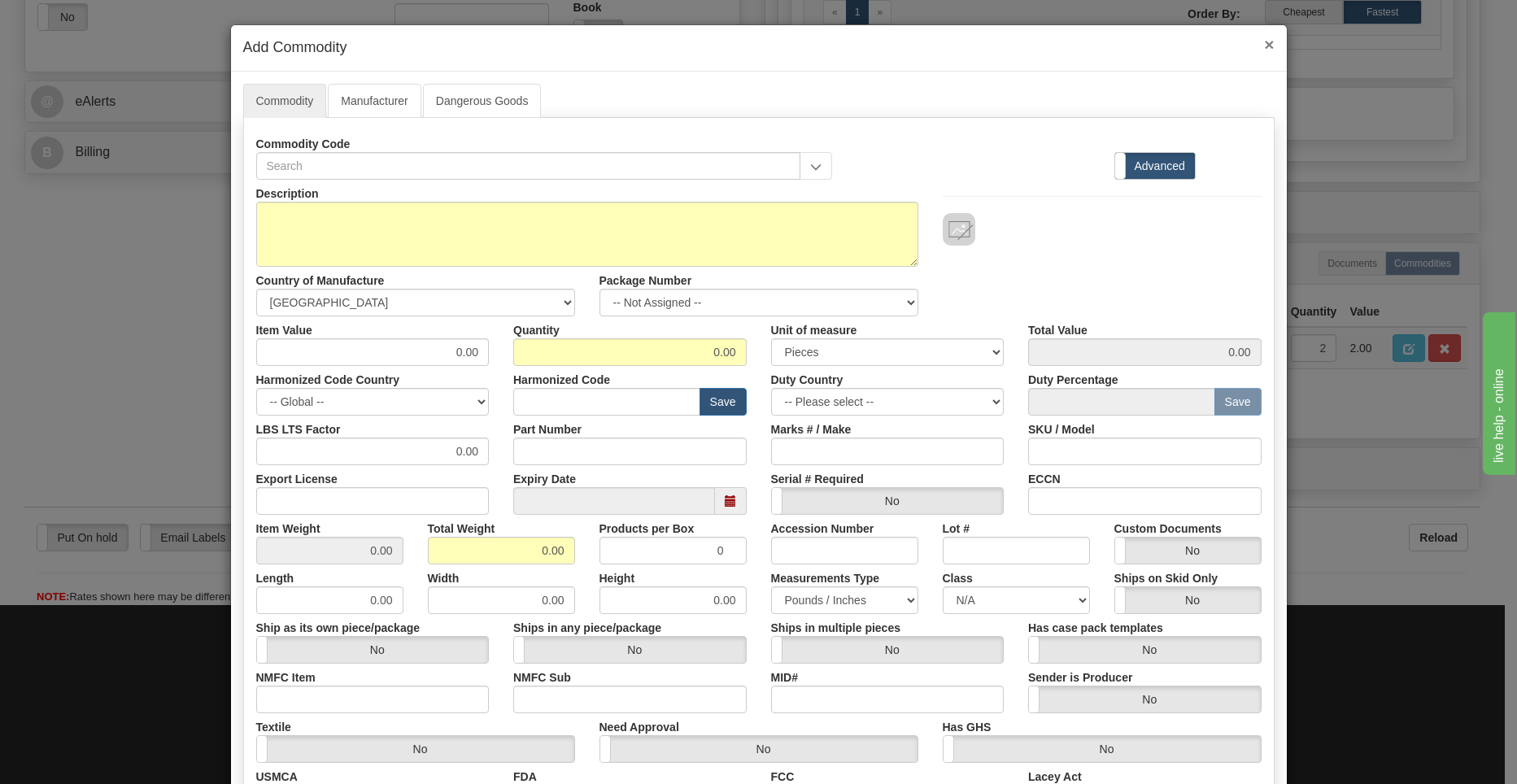
click at [1264, 53] on span "×" at bounding box center [1269, 44] width 10 height 19
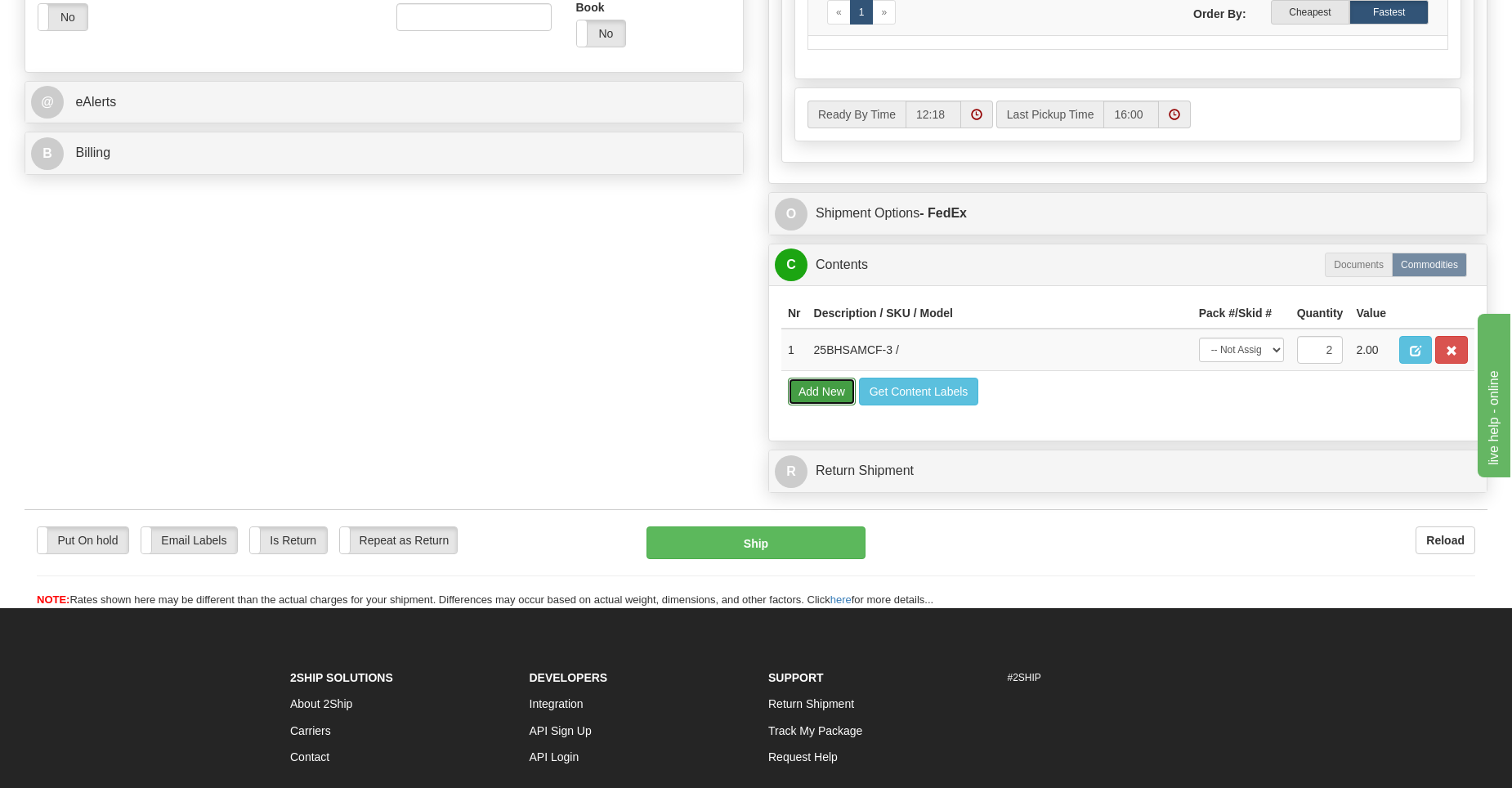
click at [810, 394] on button "Add New" at bounding box center [822, 391] width 68 height 28
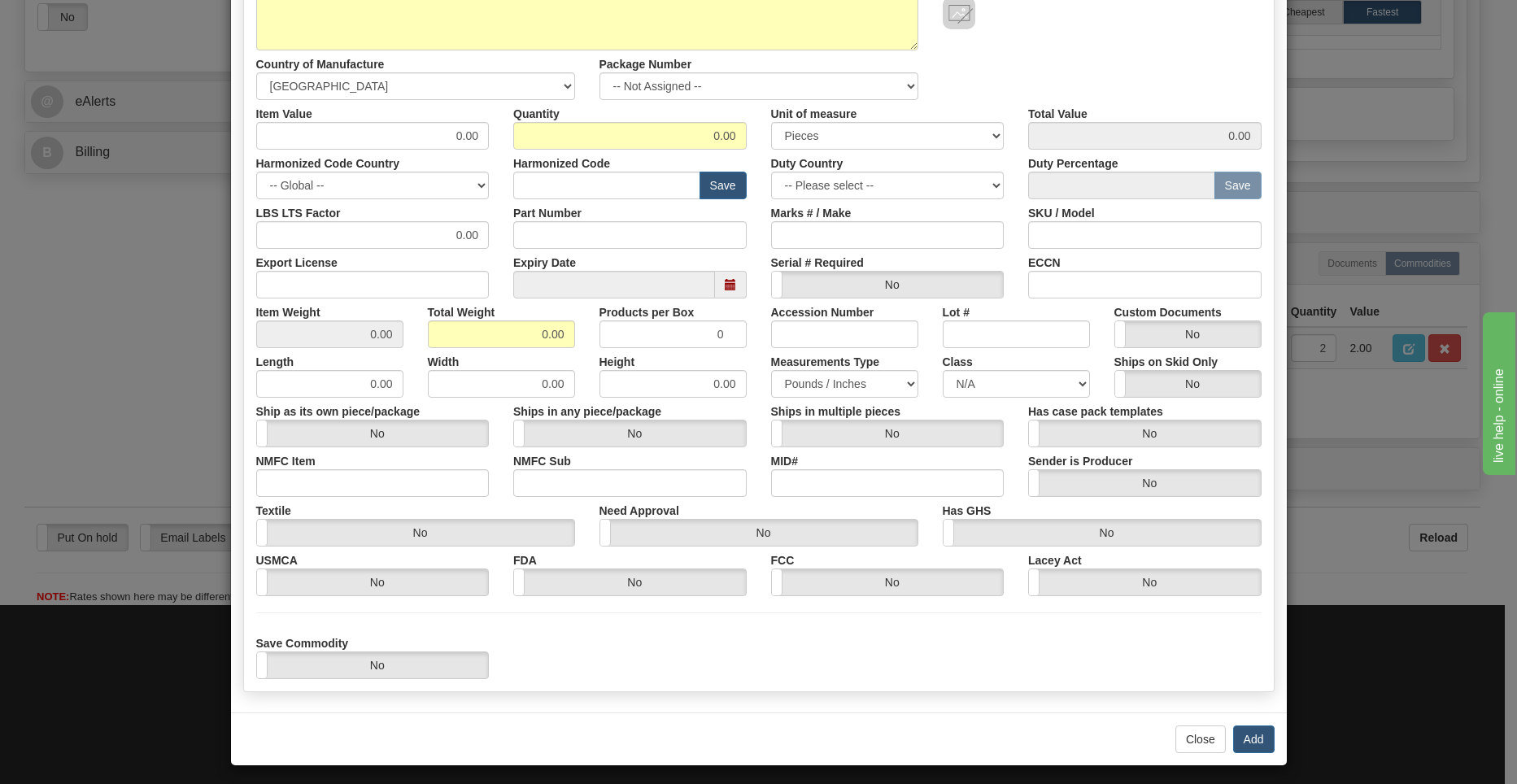
scroll to position [223, 0]
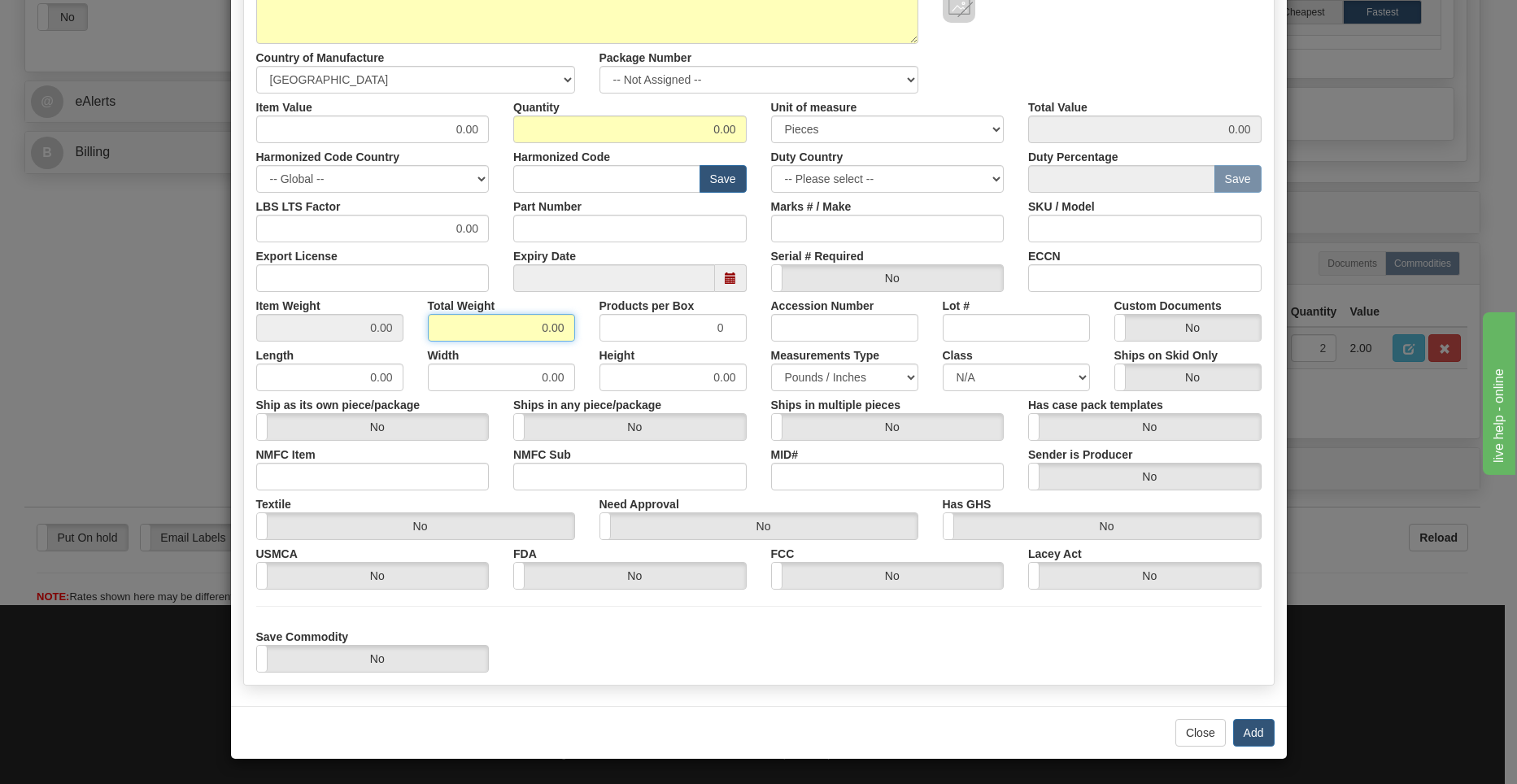
drag, startPoint x: 523, startPoint y: 330, endPoint x: 685, endPoint y: 341, distance: 162.4
click at [685, 341] on div "Description Country of Manufacture -- Unknown -- [GEOGRAPHIC_DATA] [GEOGRAPHIC_…" at bounding box center [758, 315] width 1006 height 715
type input "5"
type input "Infinity"
drag, startPoint x: 696, startPoint y: 132, endPoint x: 833, endPoint y: 105, distance: 139.6
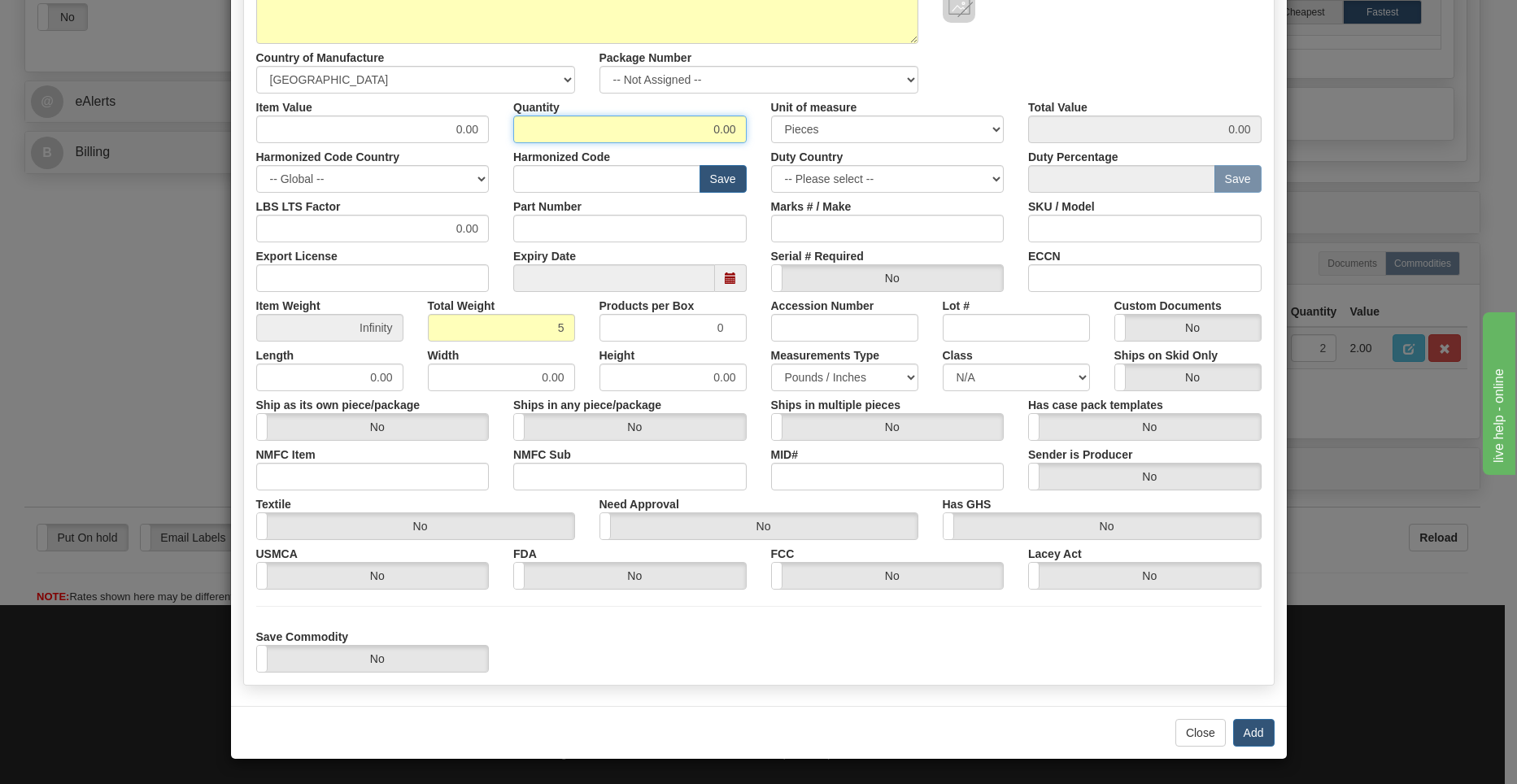
click at [833, 123] on div "Item Value 0.00 Quantity 0.00 Unit of measure 3 Thousand Square Inches Adjustme…" at bounding box center [758, 119] width 1030 height 50
type input "1"
type input "Infinity"
click at [1239, 739] on button "Add" at bounding box center [1254, 732] width 41 height 28
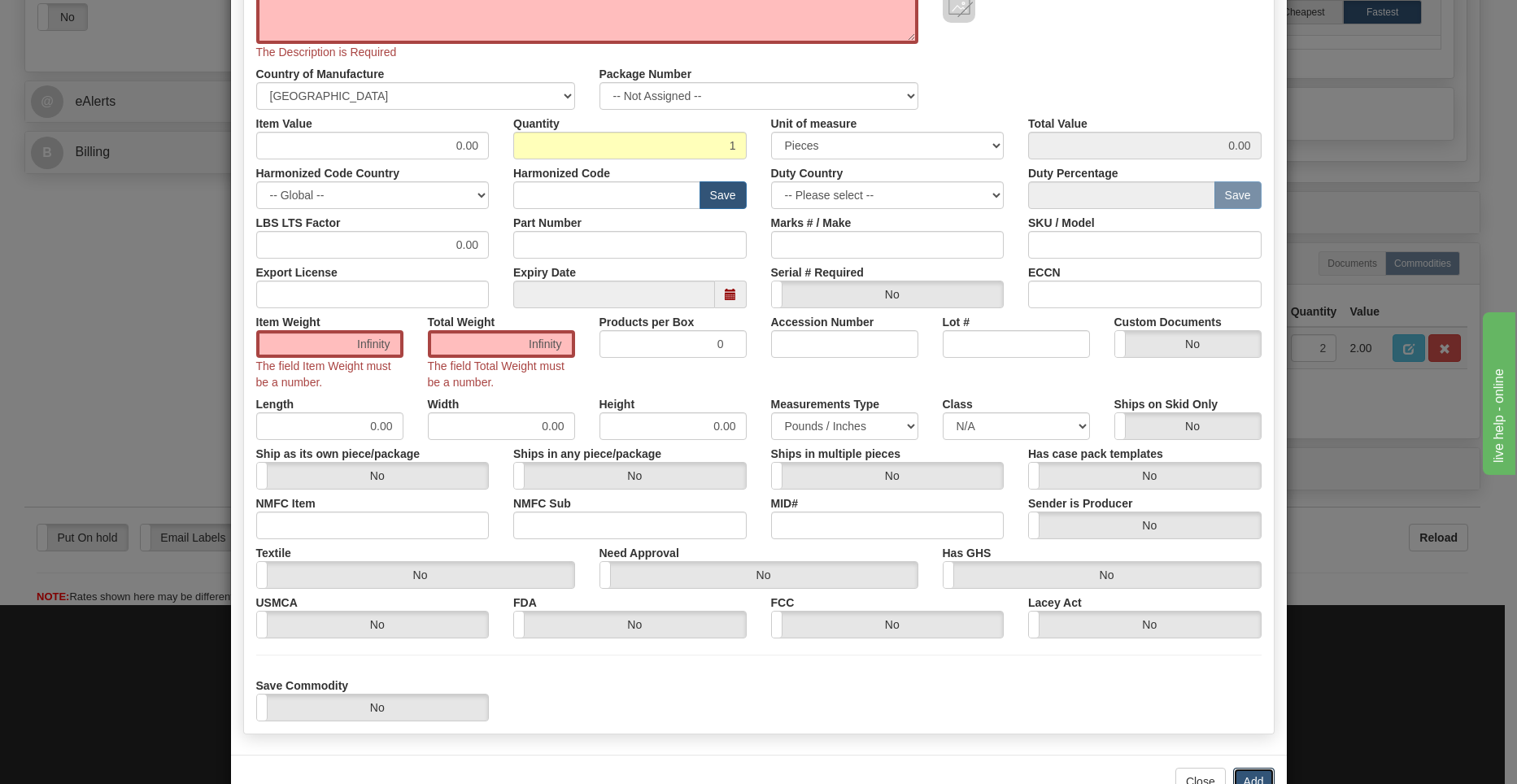
scroll to position [226, 0]
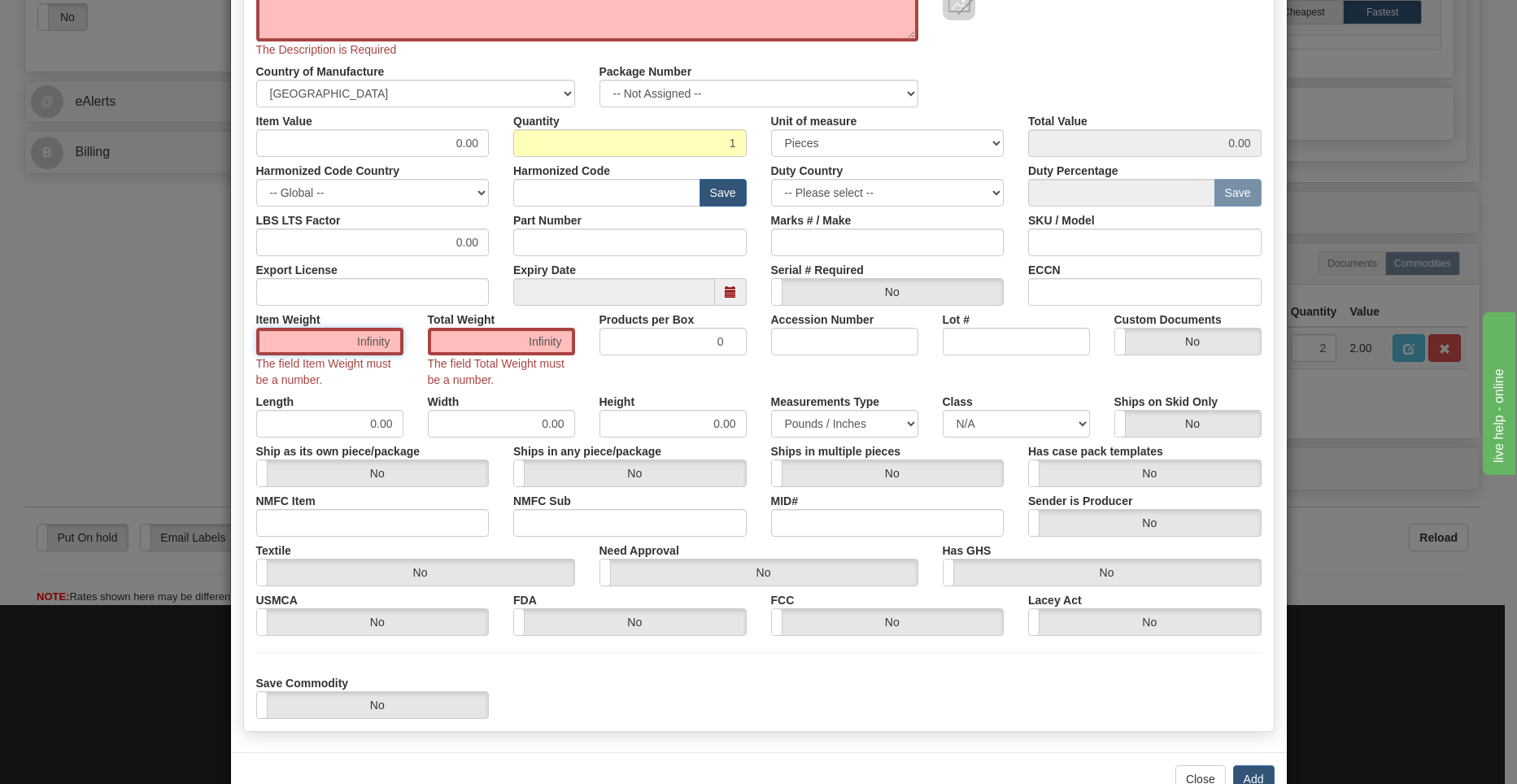
click at [353, 339] on input "Infinity" at bounding box center [329, 341] width 147 height 28
drag, startPoint x: 352, startPoint y: 339, endPoint x: 484, endPoint y: 336, distance: 132.0
click at [484, 336] on div "Item Weight Infinity The field Item Weight must be a number. Total Weight Infin…" at bounding box center [758, 347] width 1030 height 82
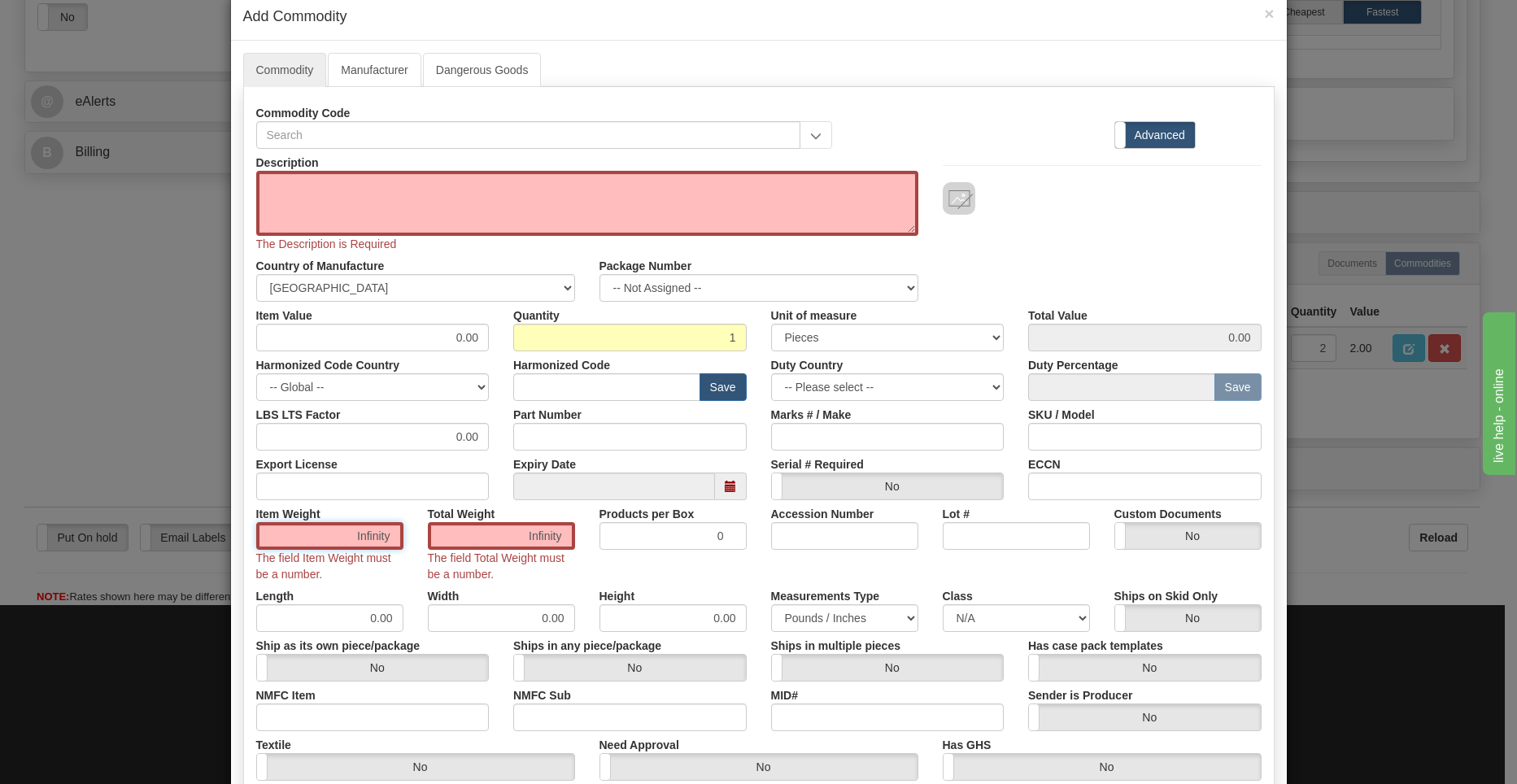
scroll to position [0, 0]
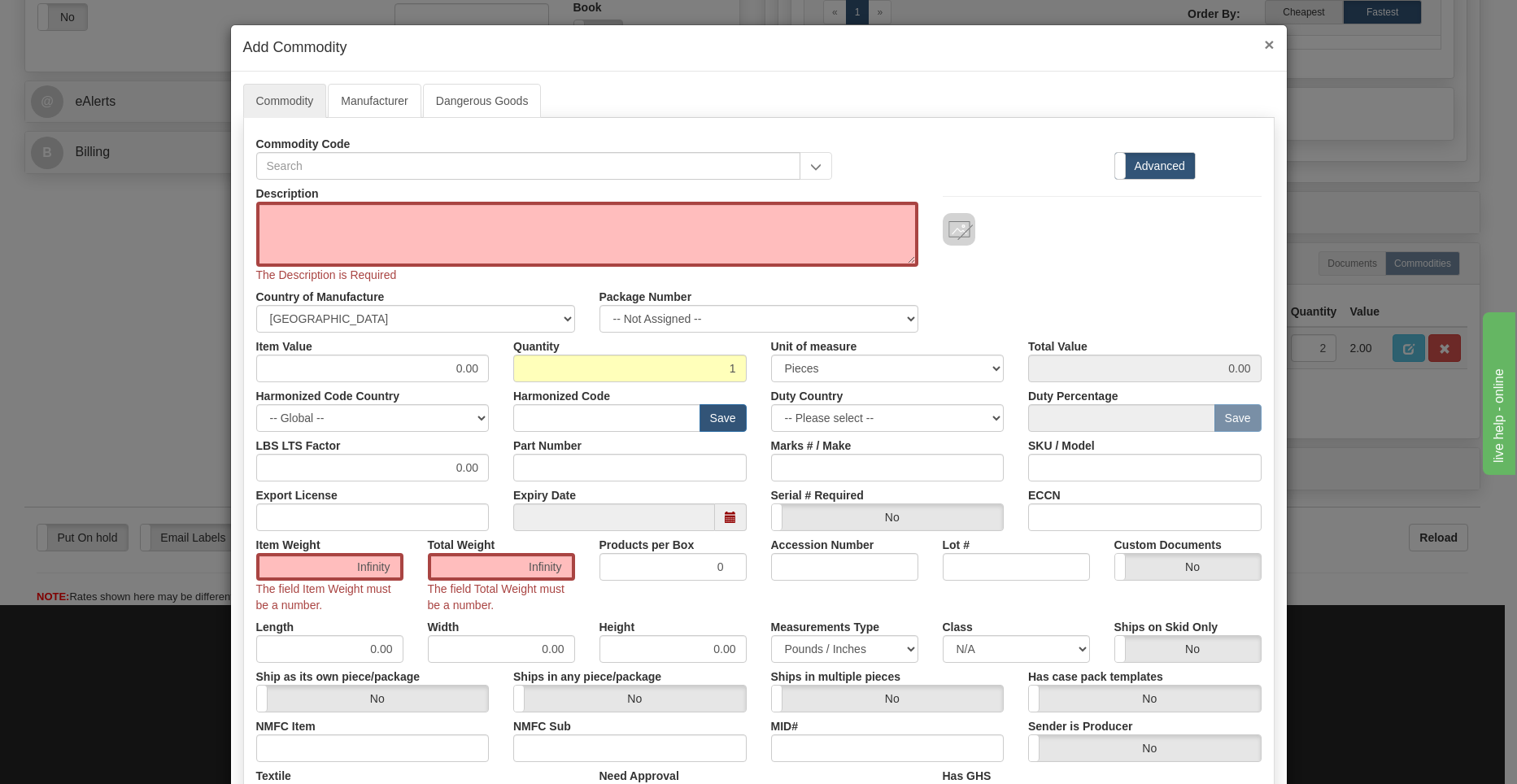
click at [1266, 45] on span "×" at bounding box center [1269, 44] width 10 height 19
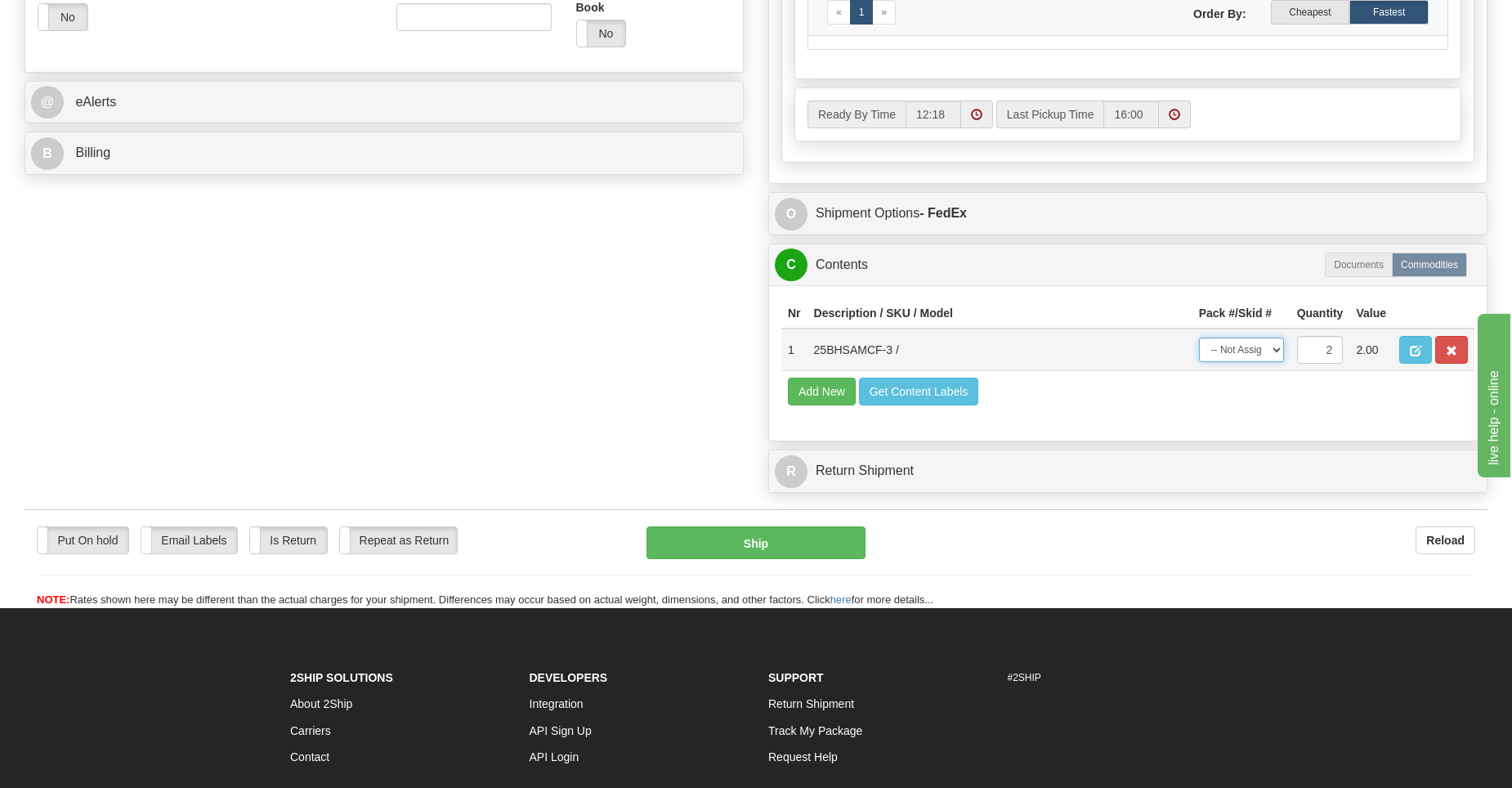
click at [1271, 350] on select "-- Not Assigned -- Package 1" at bounding box center [1240, 350] width 85 height 24
select select "0"
click at [1198, 338] on select "-- Not Assigned -- Package 1" at bounding box center [1240, 350] width 85 height 24
click at [1422, 349] on button "button" at bounding box center [1415, 350] width 32 height 28
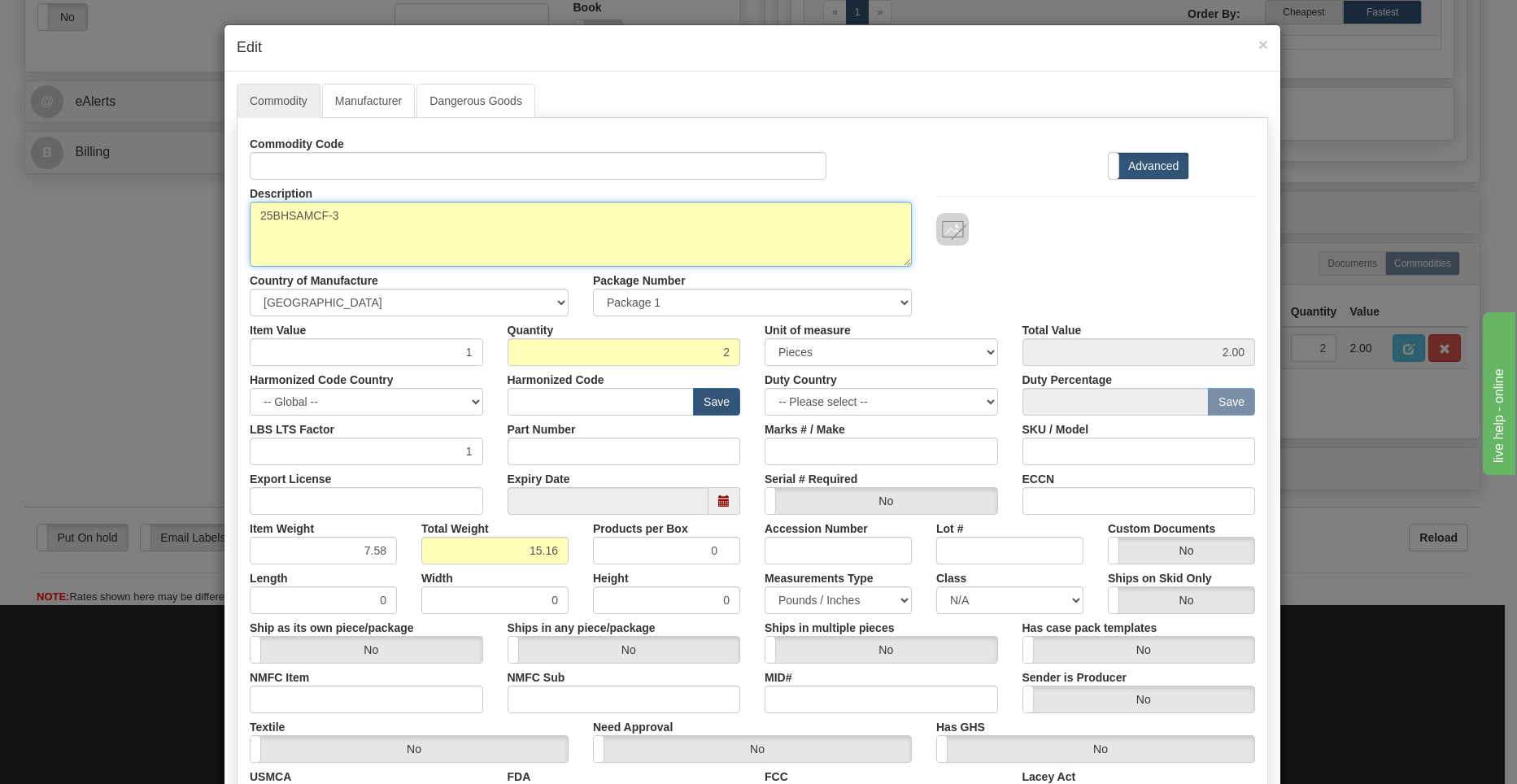
drag, startPoint x: 342, startPoint y: 220, endPoint x: 237, endPoint y: 219, distance: 105.0
click at [237, 219] on div "Description 25BHSAMCF-3" at bounding box center [580, 223] width 686 height 87
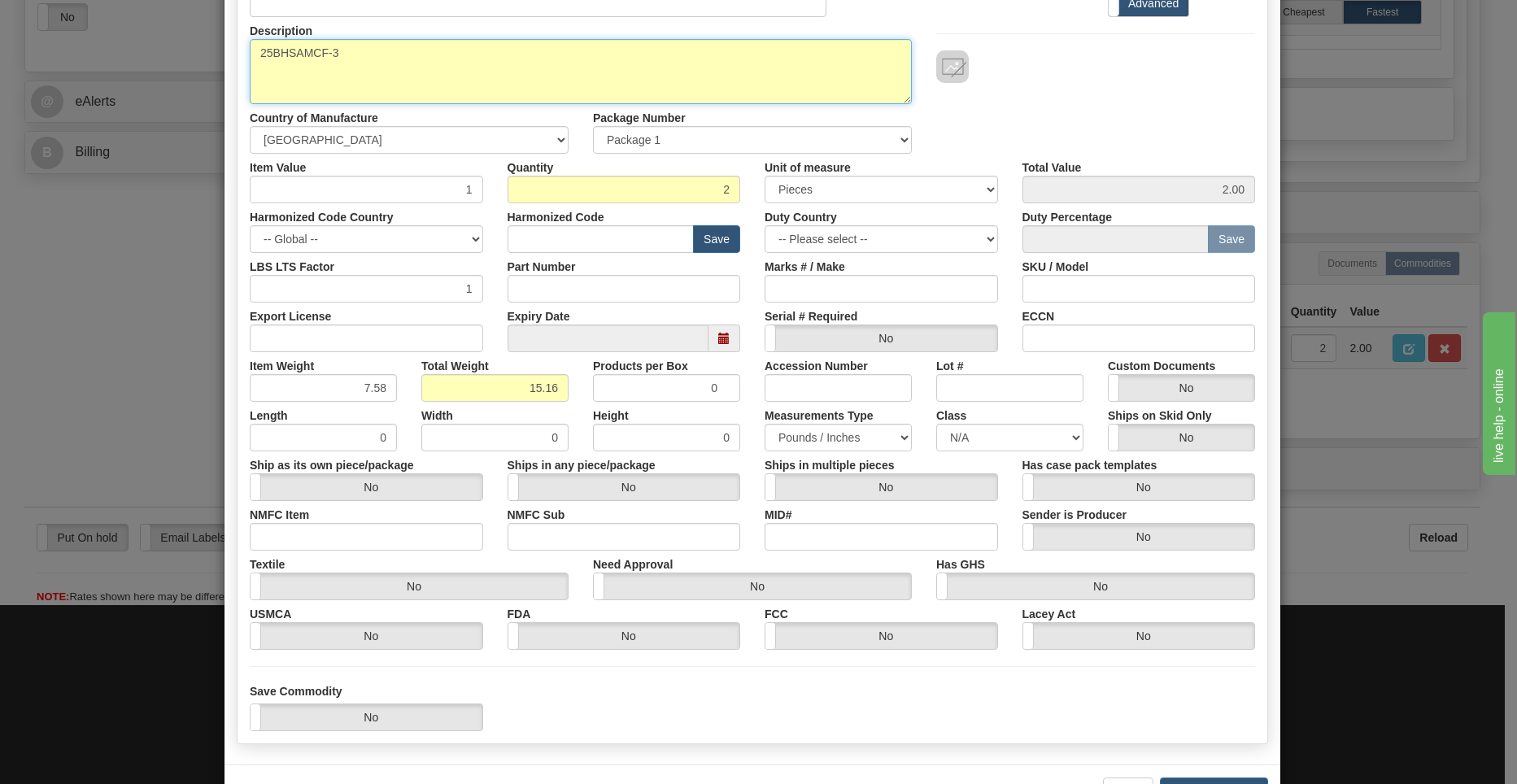
scroll to position [221, 0]
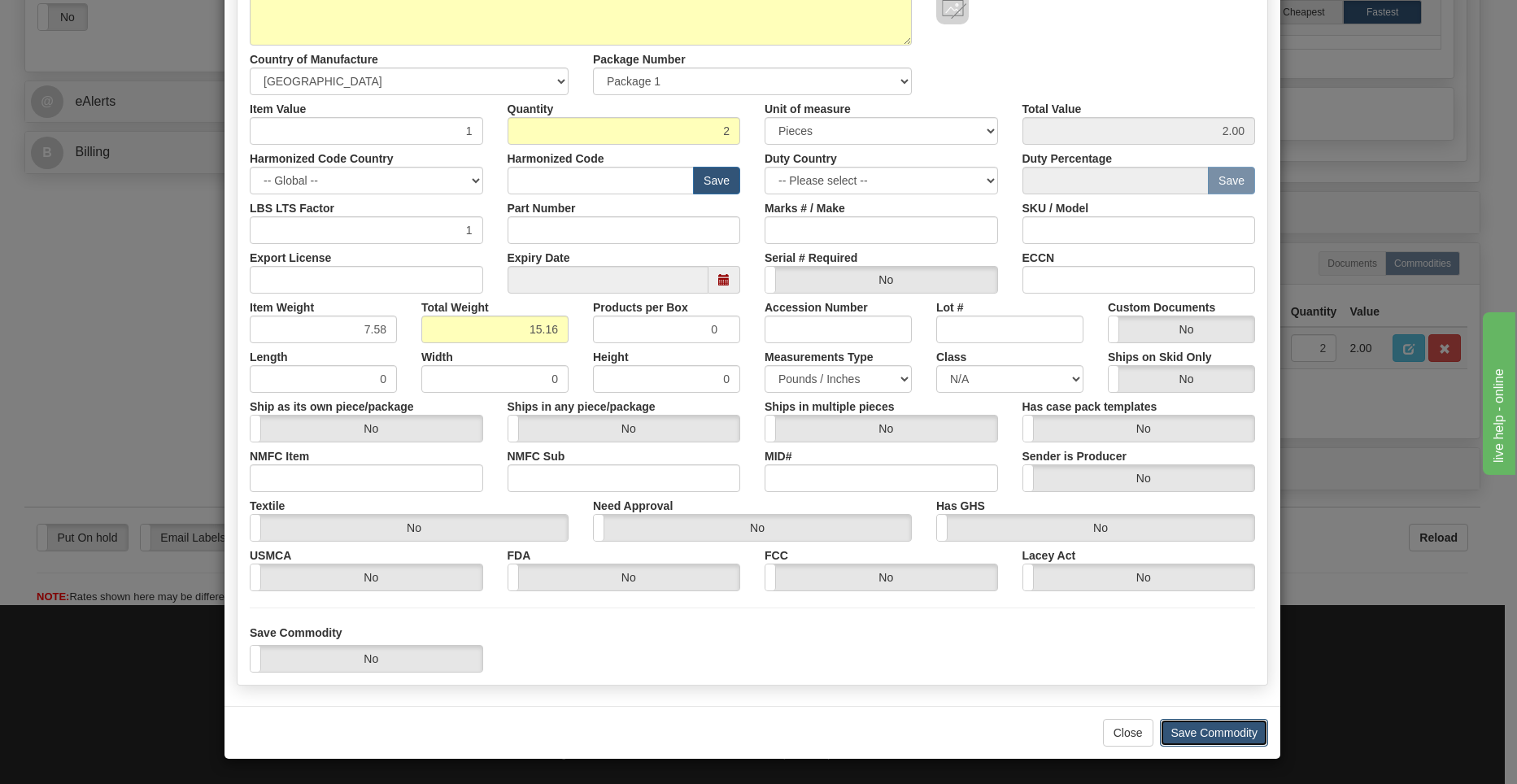
click at [1187, 728] on button "Save Commodity" at bounding box center [1214, 732] width 108 height 28
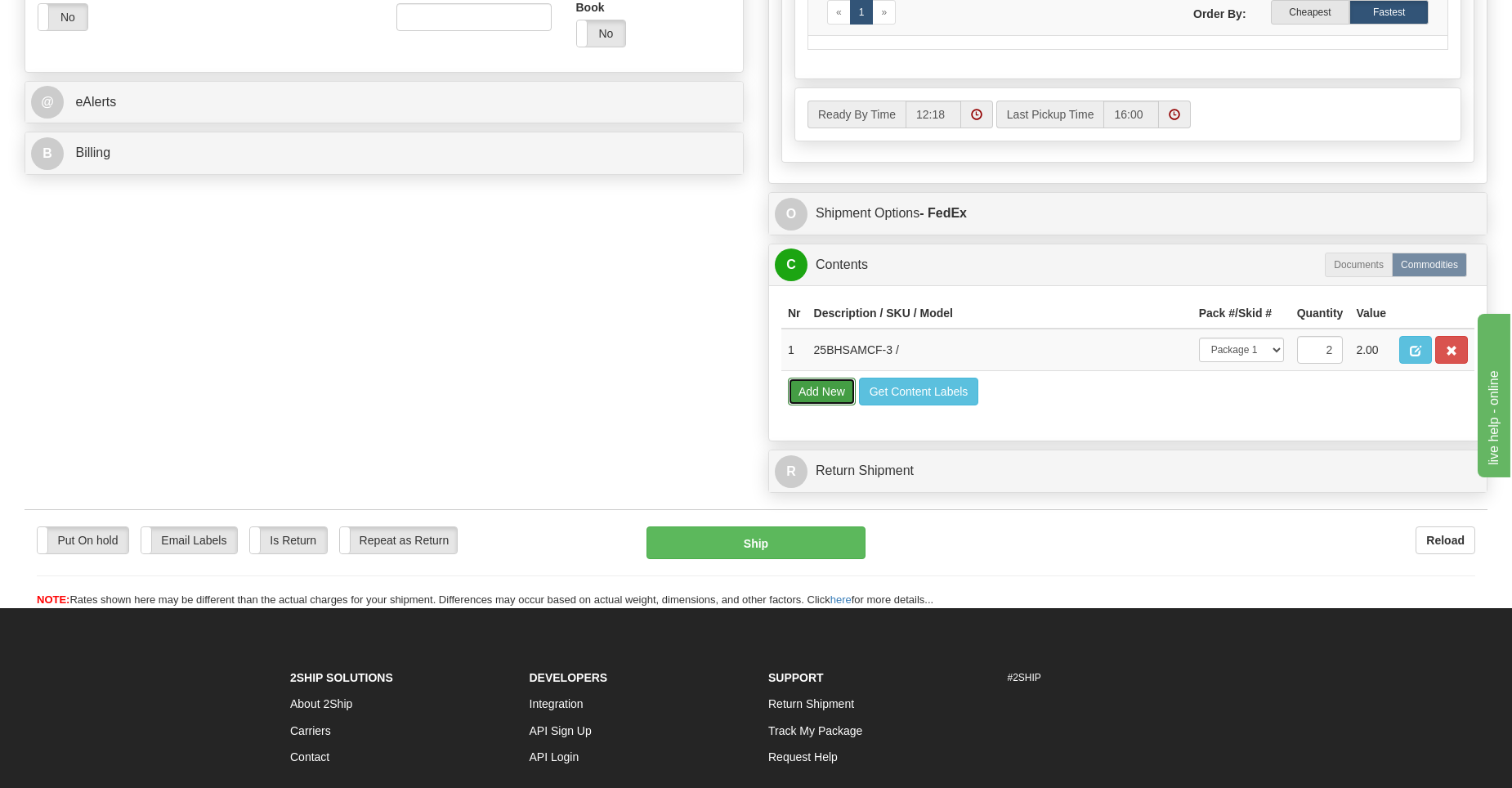
click at [803, 389] on button "Add New" at bounding box center [822, 391] width 68 height 28
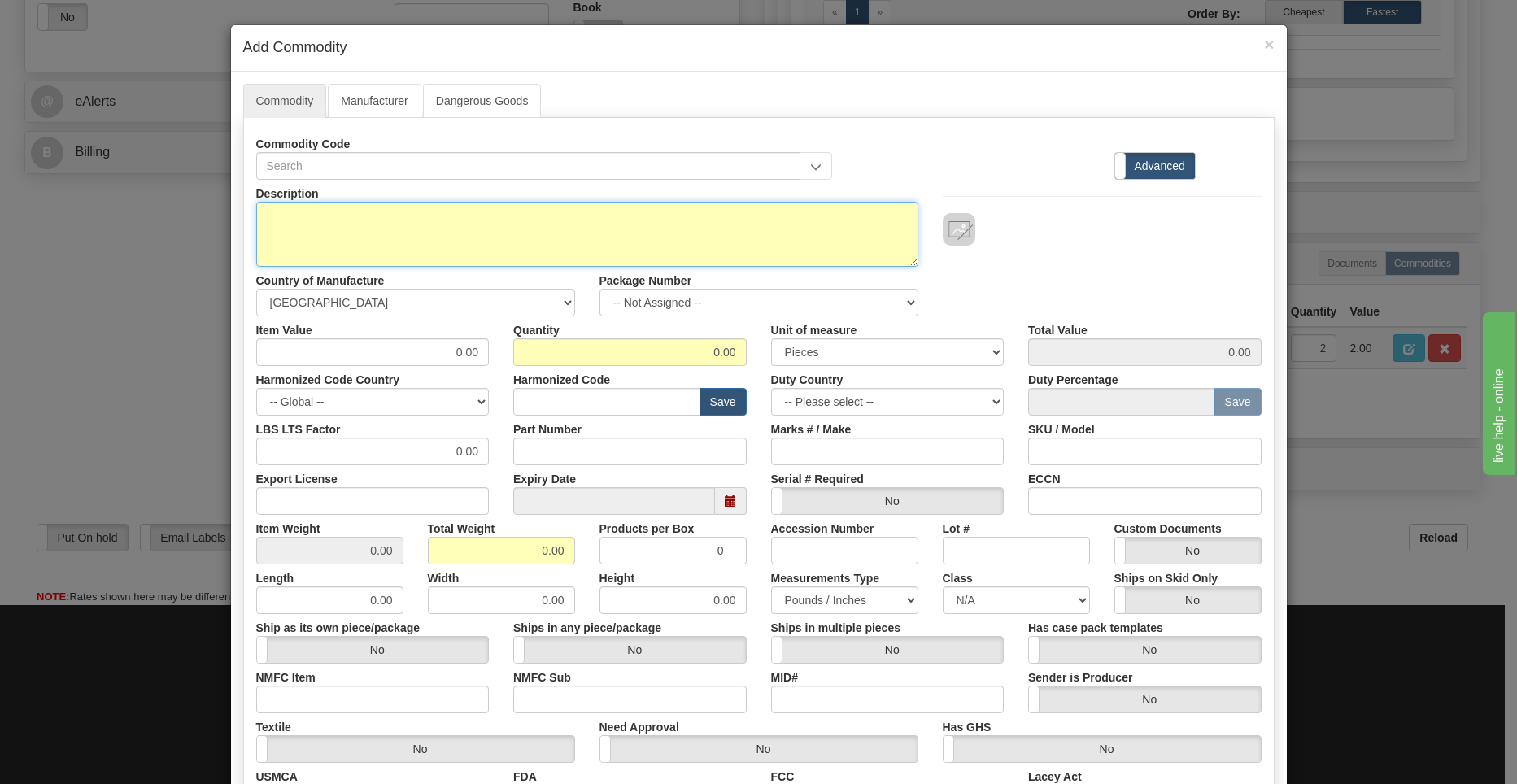
click at [538, 227] on textarea "Description" at bounding box center [587, 234] width 662 height 65
paste textarea "25BHSAMCF-3"
type textarea "25BHSAMCF-3"
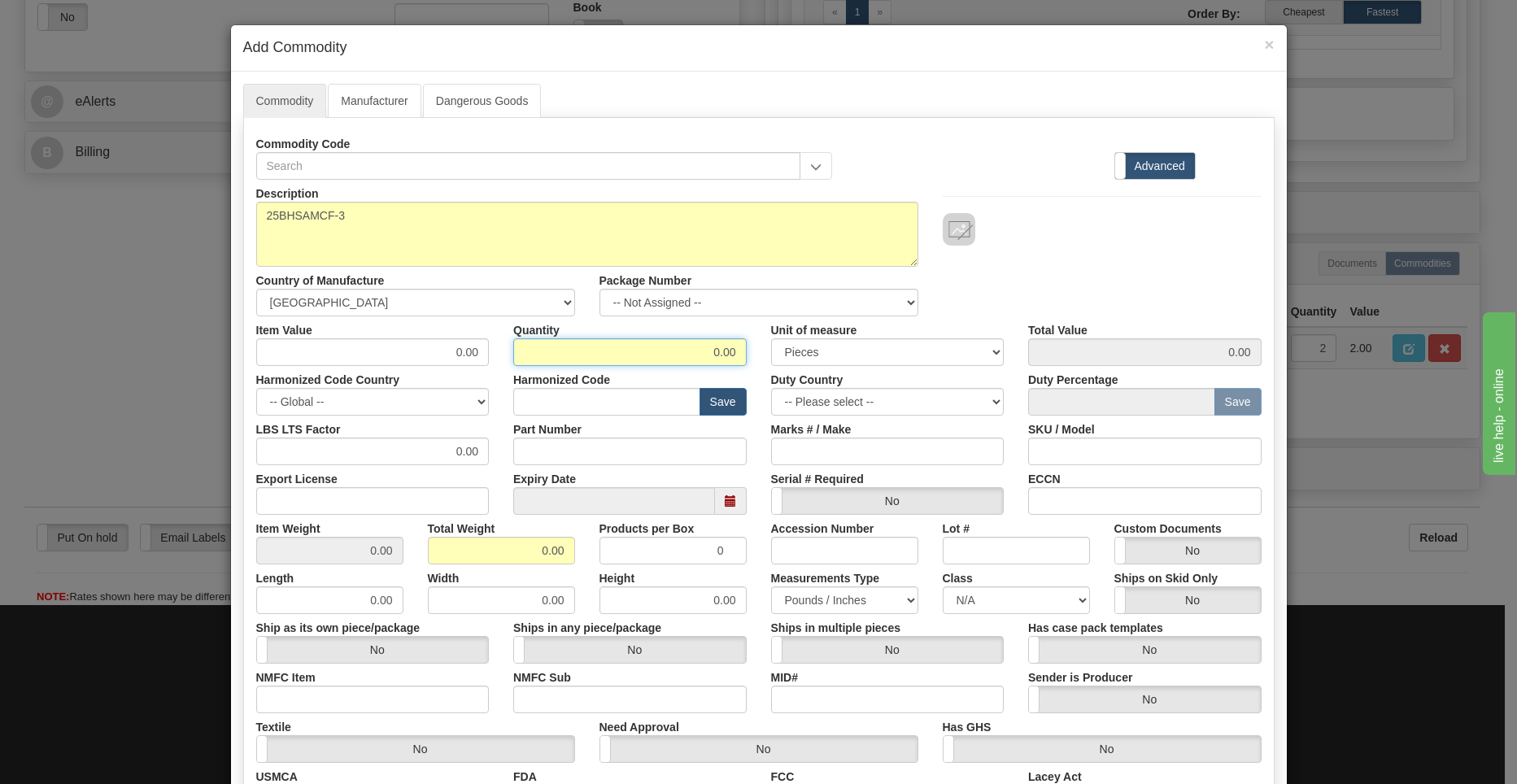
drag, startPoint x: 693, startPoint y: 349, endPoint x: 1046, endPoint y: 352, distance: 353.0
click at [1042, 353] on div "Item Value 0.00 Quantity 0.00 Unit of measure 3 Thousand Square Inches Adjustme…" at bounding box center [758, 342] width 1030 height 50
type input "1"
drag, startPoint x: 350, startPoint y: 550, endPoint x: 440, endPoint y: 548, distance: 90.0
click at [440, 548] on div "Item Weight 0.00 Total Weight 0.00 Products per Box 0 Accession Number Lot # Cu…" at bounding box center [758, 540] width 1030 height 50
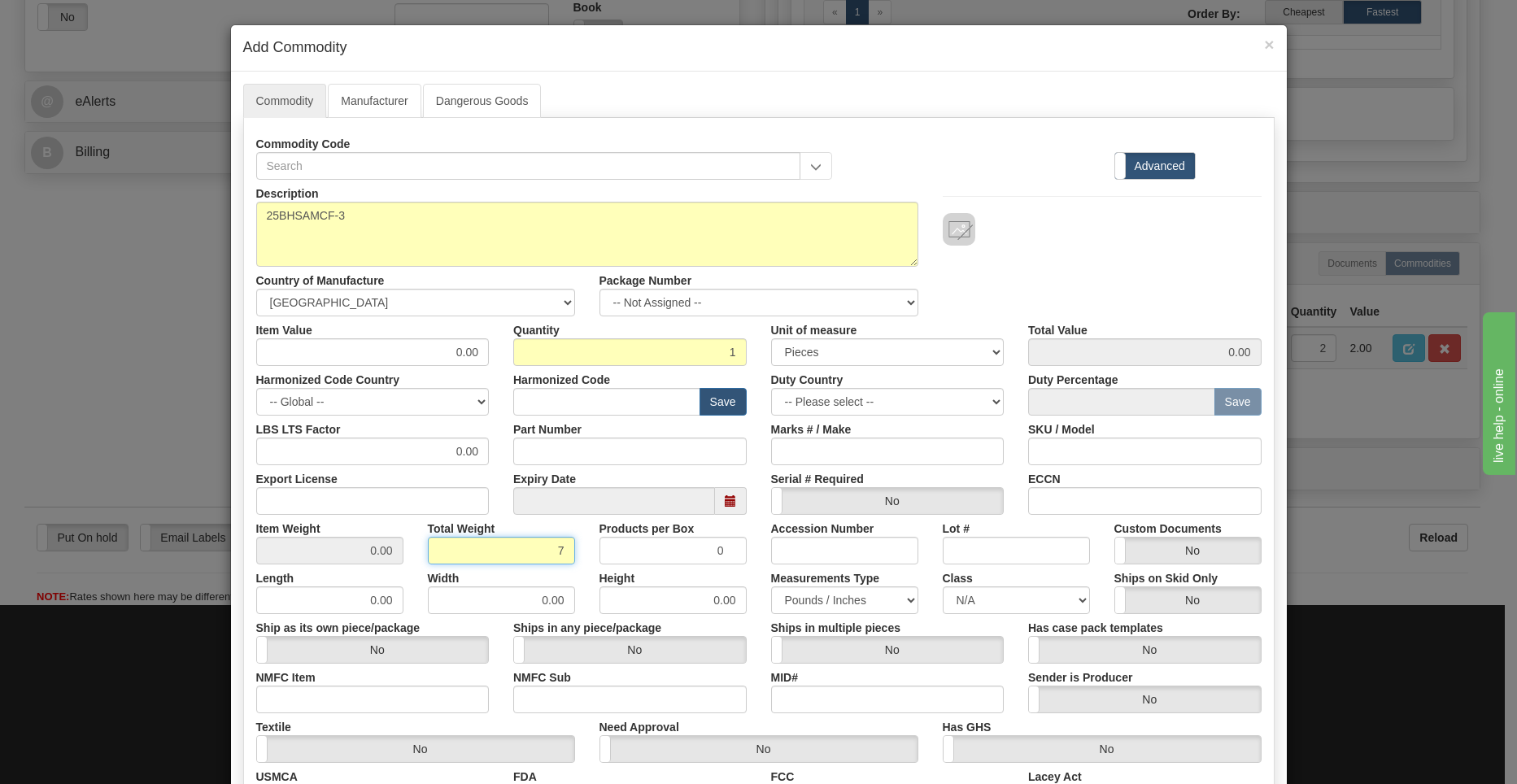
type input "7"
type input "7.0000"
drag, startPoint x: 394, startPoint y: 556, endPoint x: 584, endPoint y: 571, distance: 190.6
click at [584, 571] on div "Description 25BHSAMCF-3 Country of Manufacture -- Unknown -- [GEOGRAPHIC_DATA] …" at bounding box center [758, 537] width 1006 height 715
drag, startPoint x: 584, startPoint y: 571, endPoint x: 502, endPoint y: 547, distance: 85.4
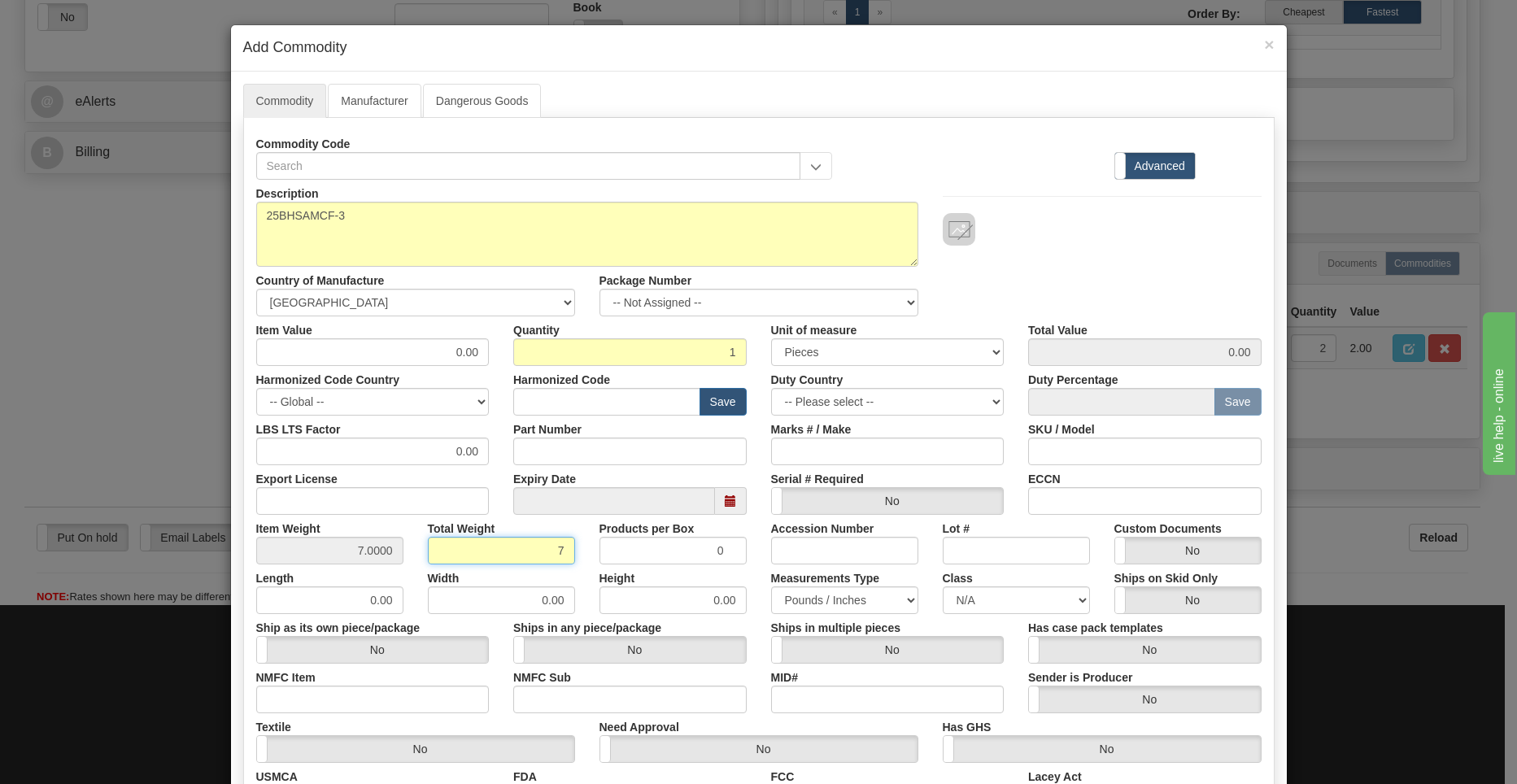
click at [502, 547] on input "7" at bounding box center [502, 550] width 147 height 28
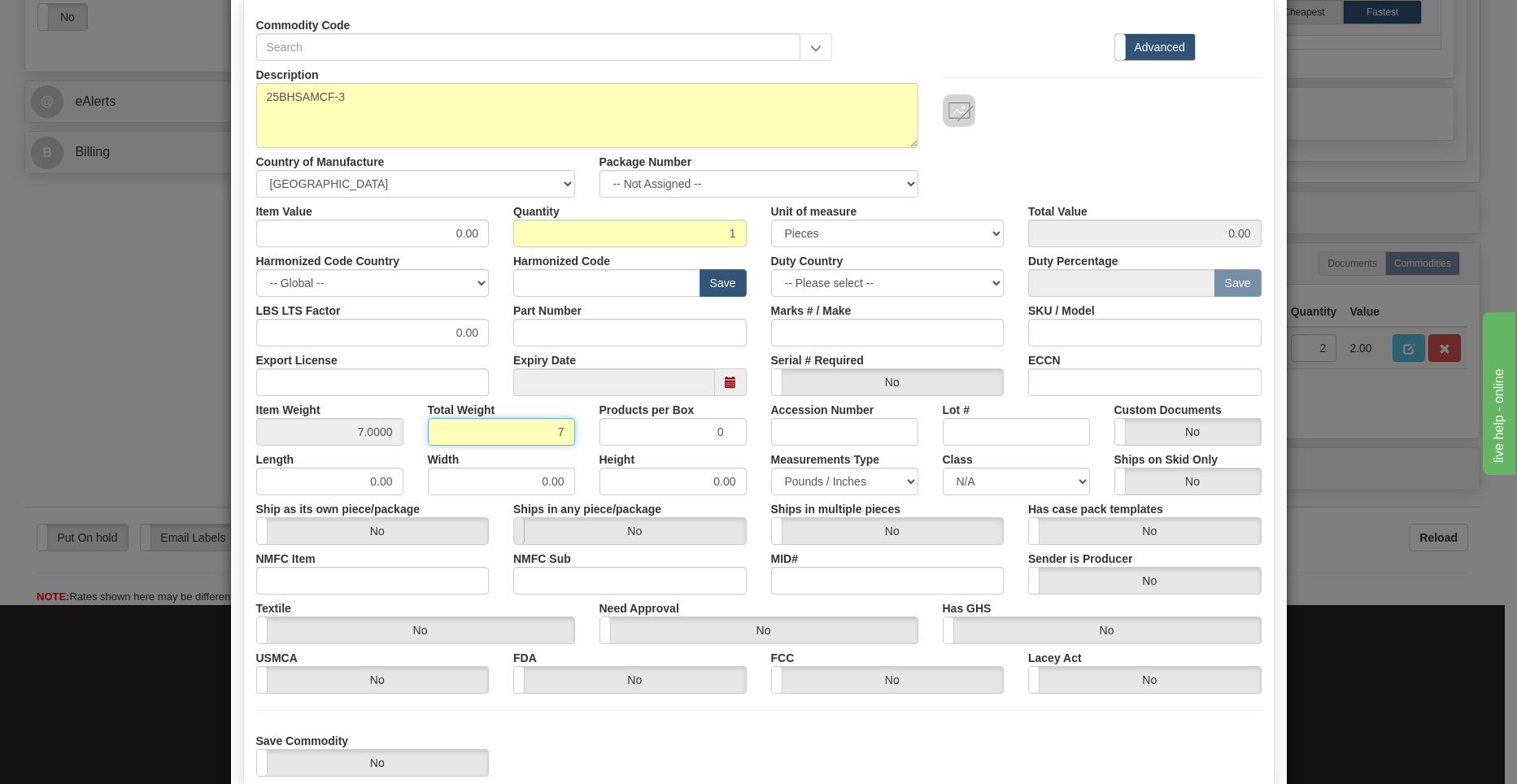
scroll to position [223, 0]
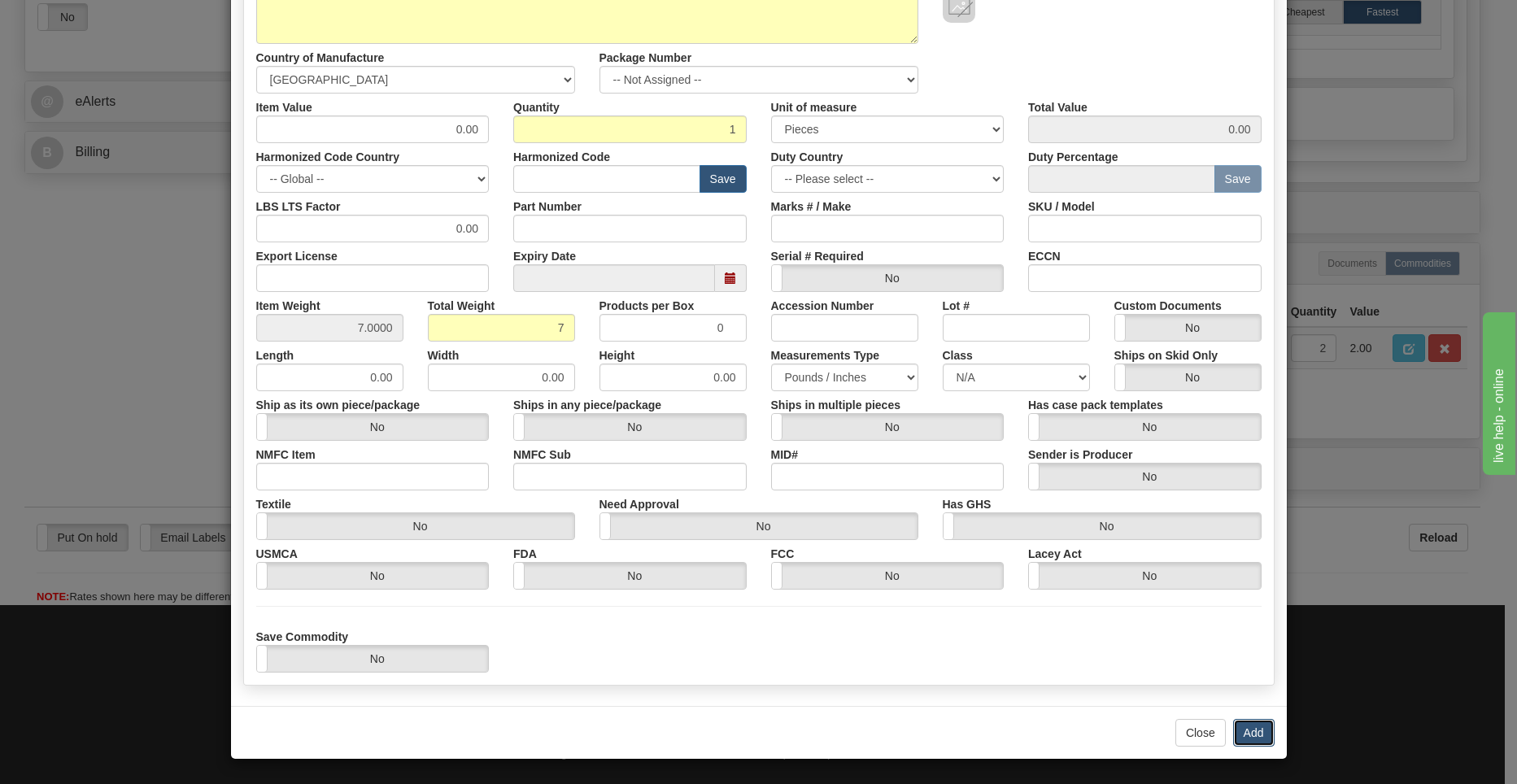
click at [1248, 722] on button "Add" at bounding box center [1254, 732] width 41 height 28
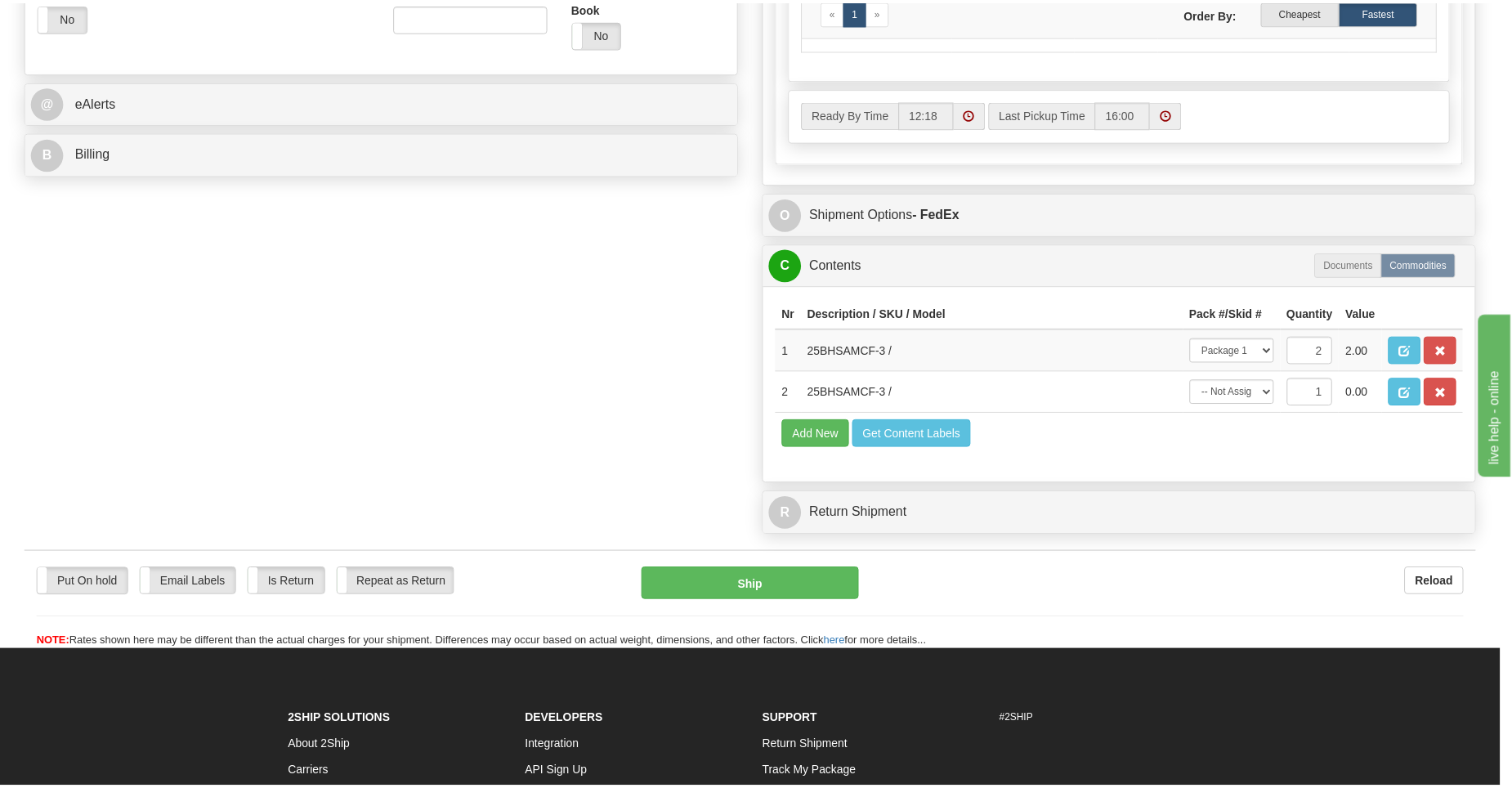
scroll to position [0, 0]
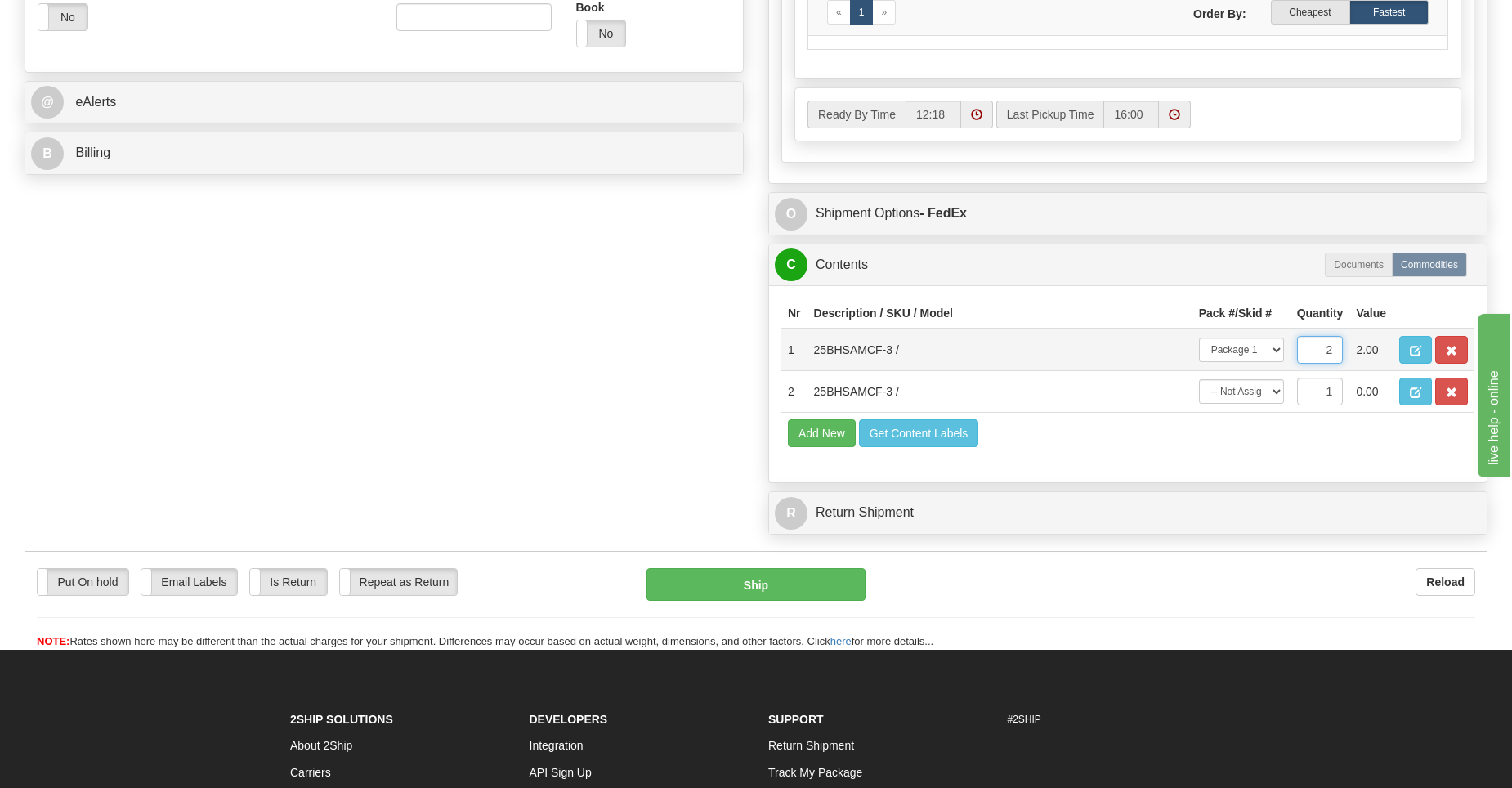
drag, startPoint x: 1311, startPoint y: 350, endPoint x: 1359, endPoint y: 350, distance: 48.0
click at [1356, 350] on tr "1 25BHSAMCF-3 / -- Not Assigned -- Package 1 2 2.00" at bounding box center [1128, 349] width 693 height 42
type input "1.00"
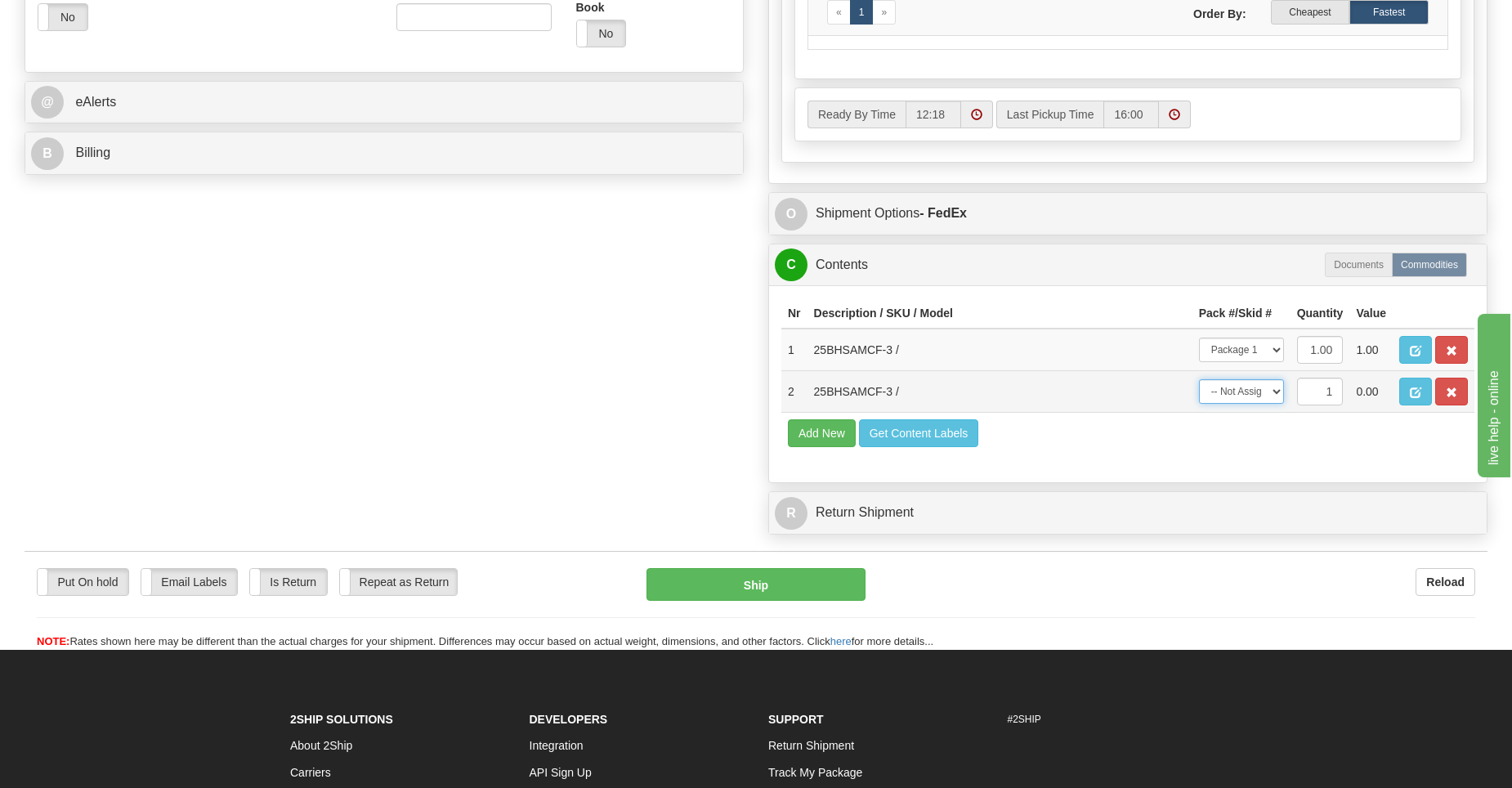
click at [1235, 398] on select "-- Not Assigned -- Package 1" at bounding box center [1240, 391] width 85 height 24
select select "0"
click at [1198, 379] on select "-- Not Assigned -- Package 1" at bounding box center [1240, 391] width 85 height 24
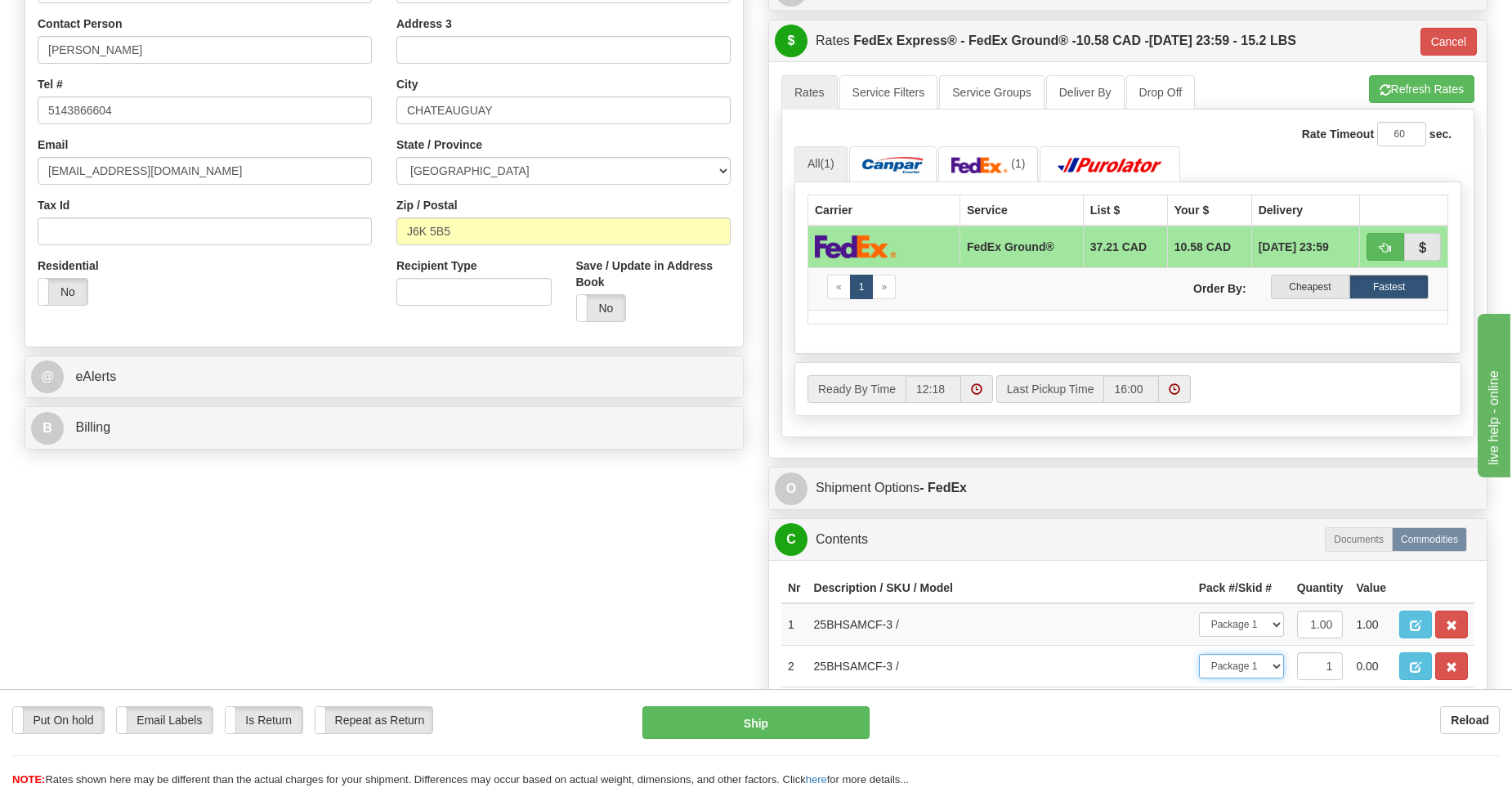
scroll to position [409, 0]
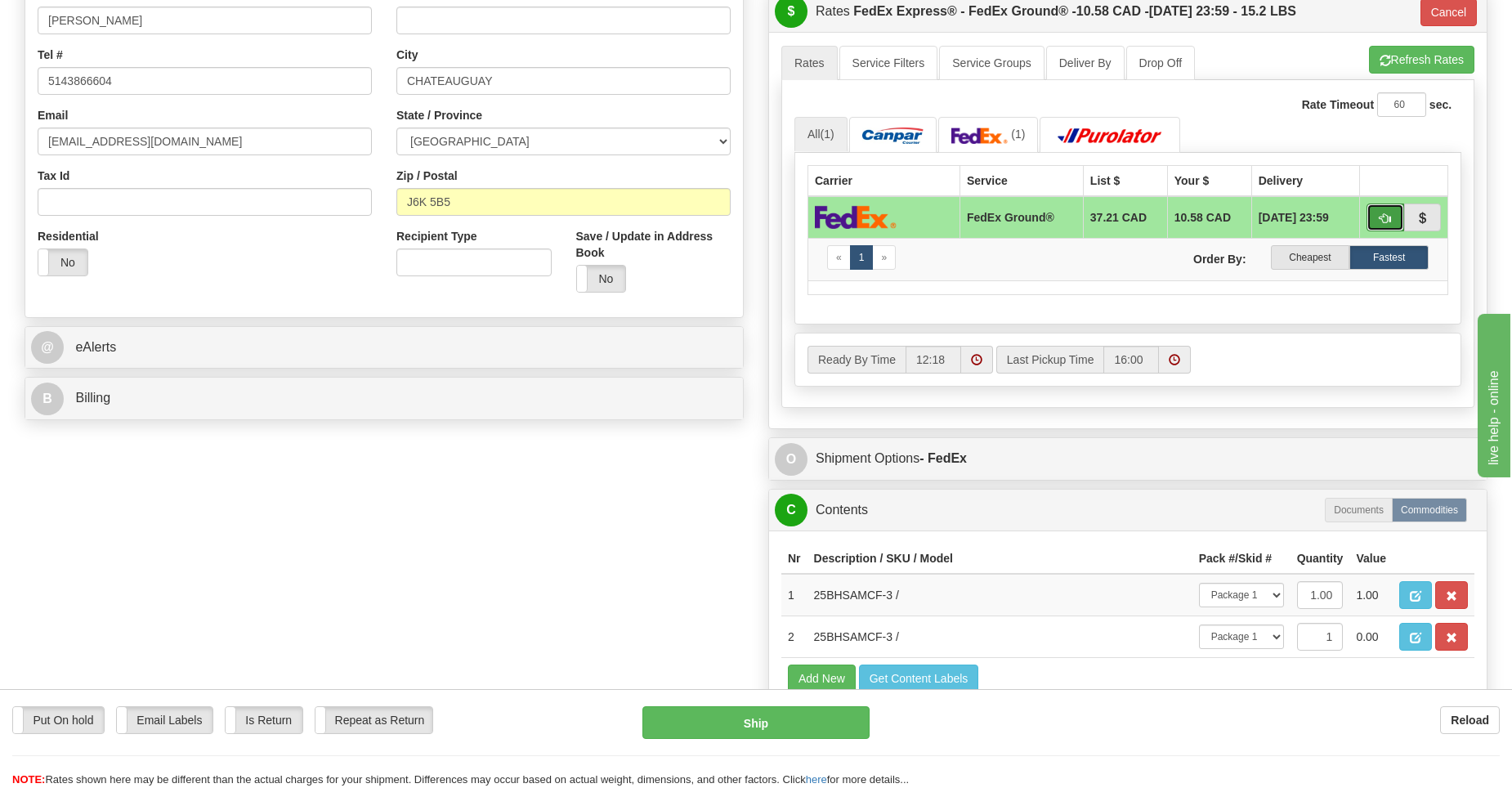
click at [1382, 225] on button "button" at bounding box center [1385, 217] width 38 height 28
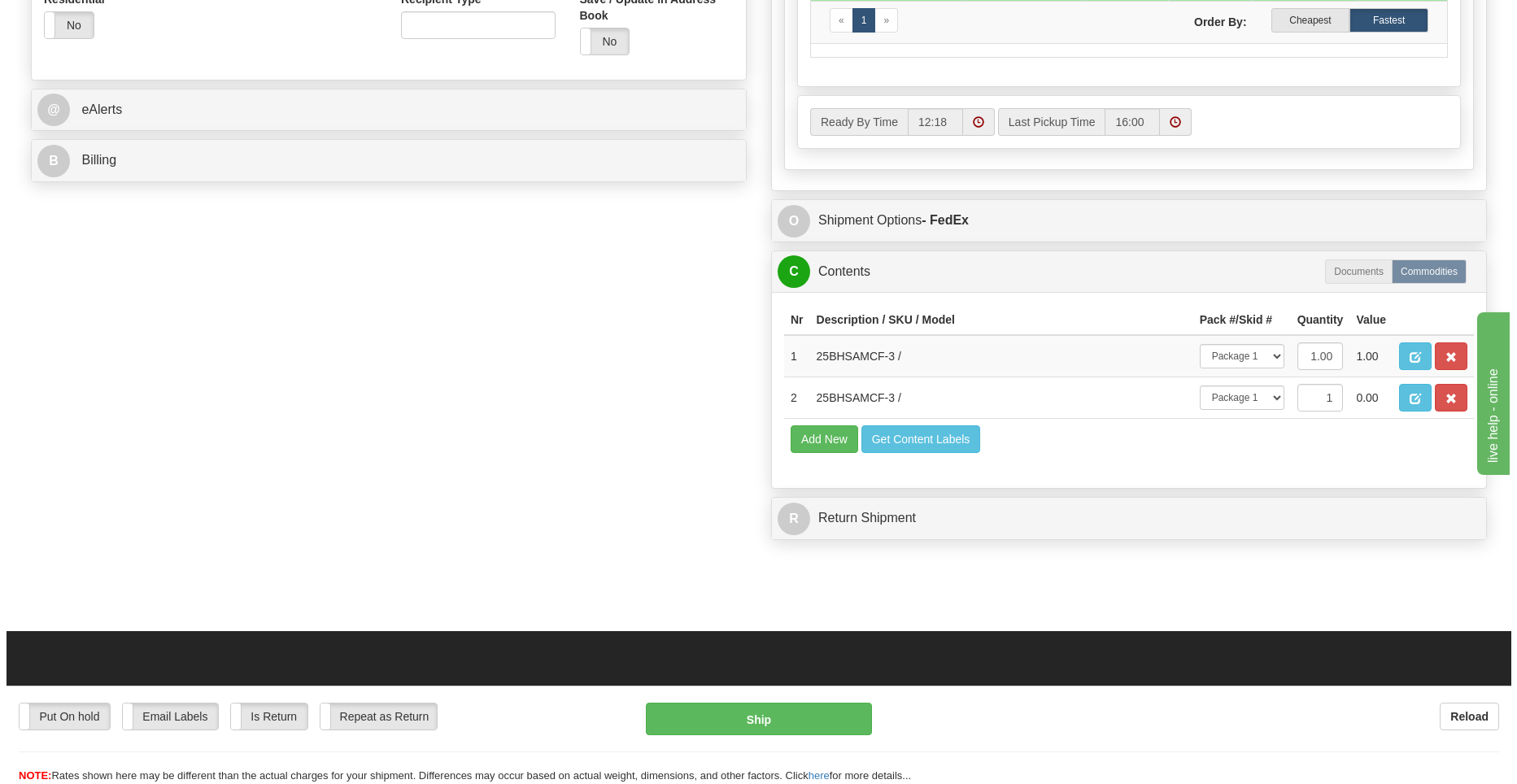
scroll to position [650, 0]
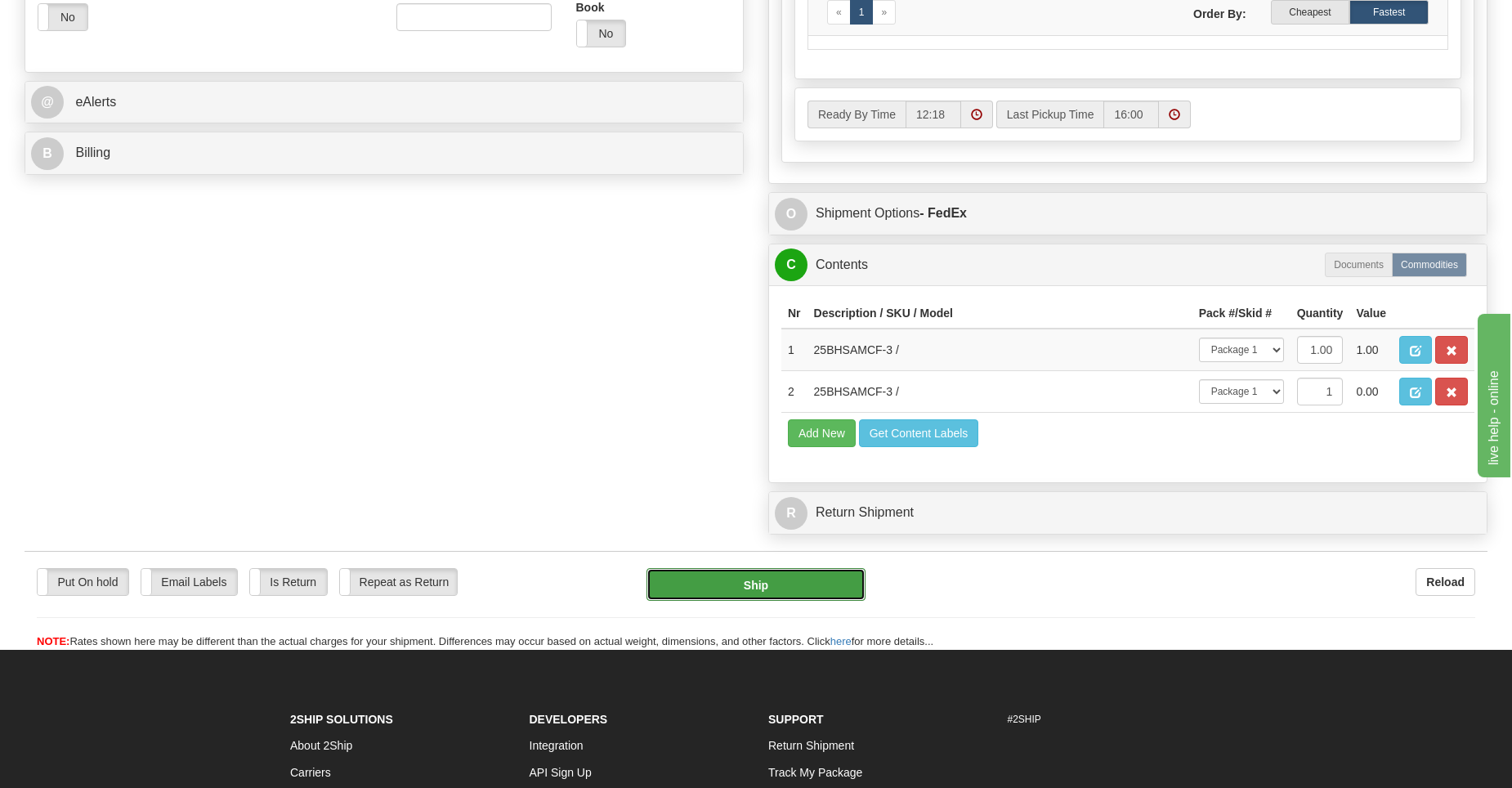
click at [686, 590] on button "Ship" at bounding box center [756, 585] width 219 height 32
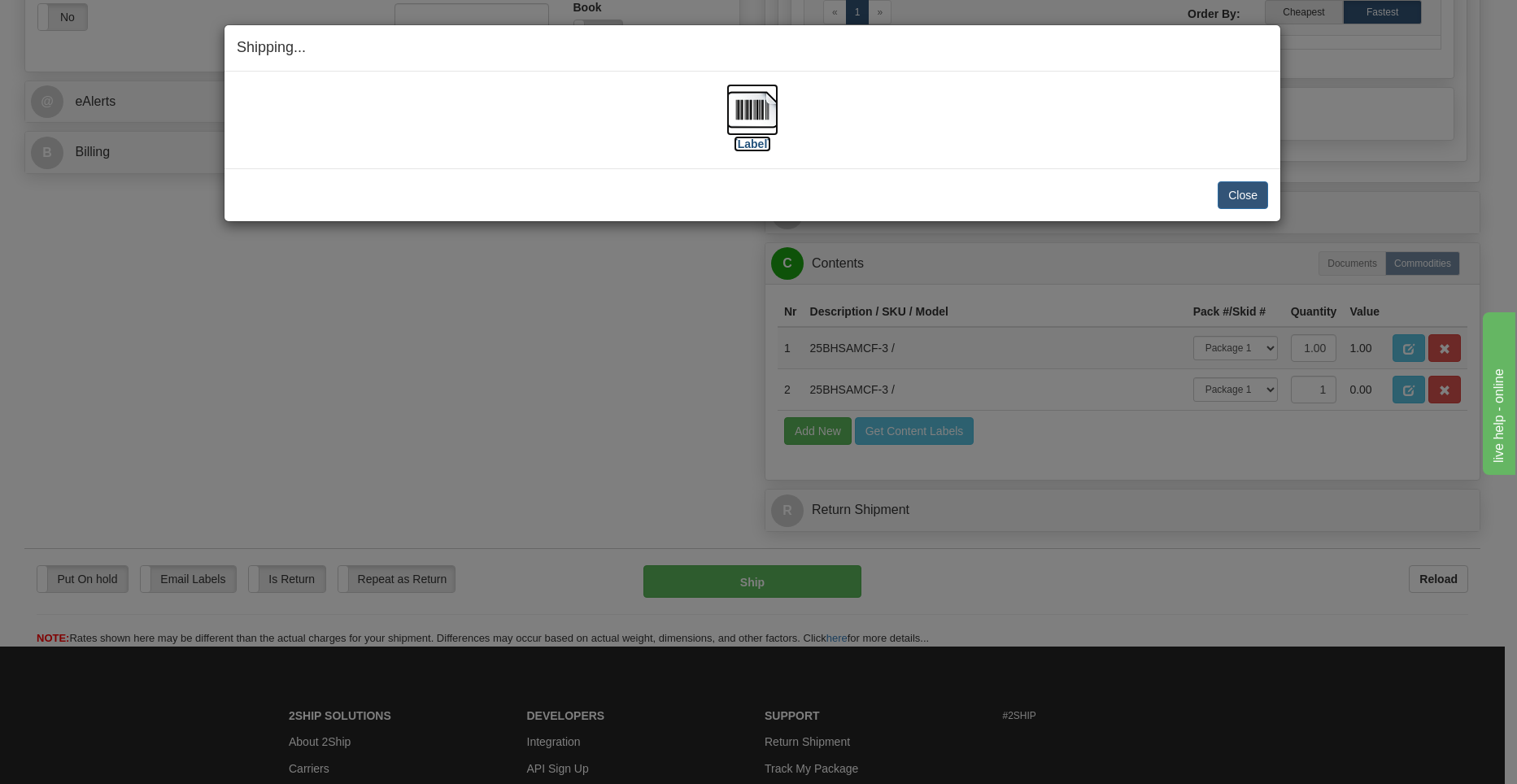
click at [744, 120] on img at bounding box center [752, 110] width 52 height 52
